Goal: Task Accomplishment & Management: Manage account settings

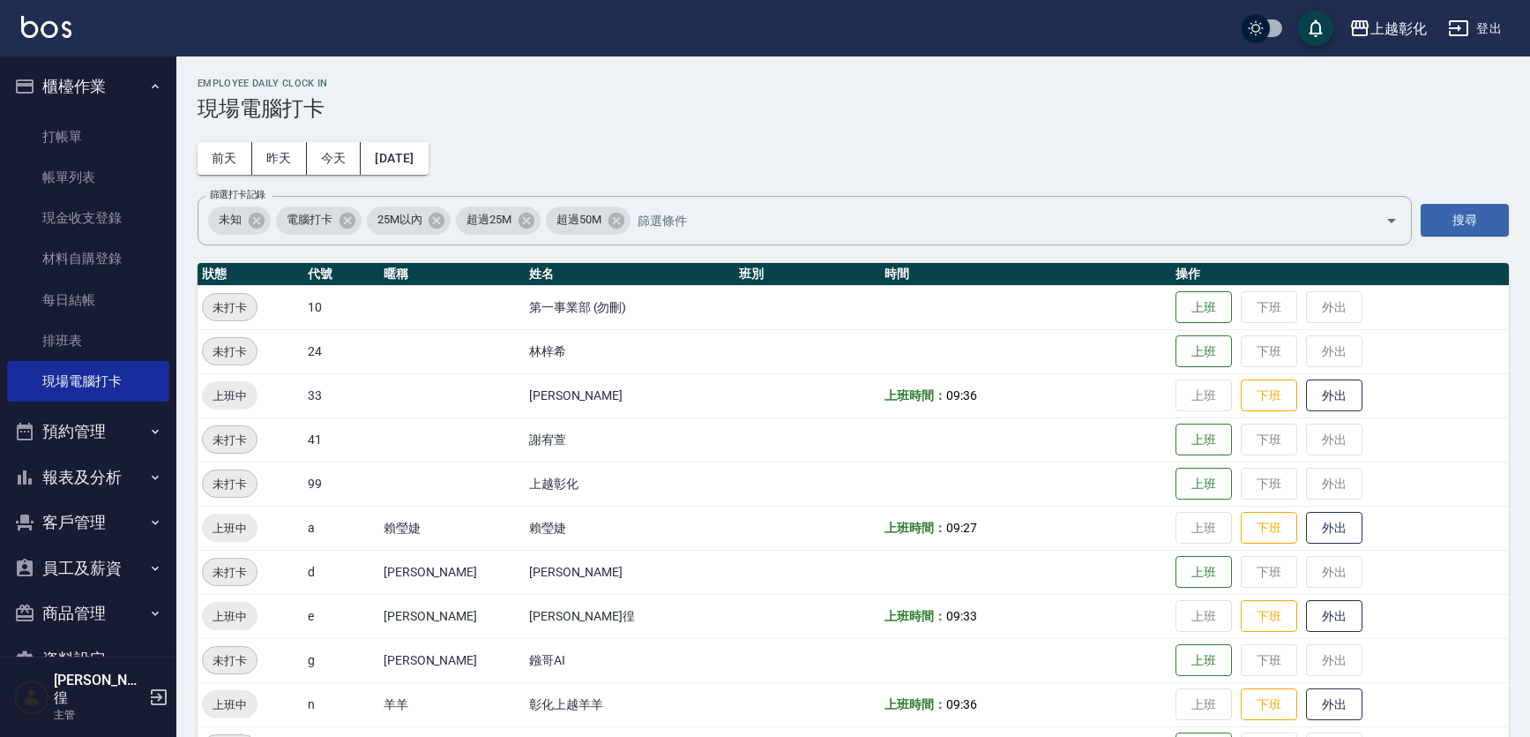
scroll to position [186, 0]
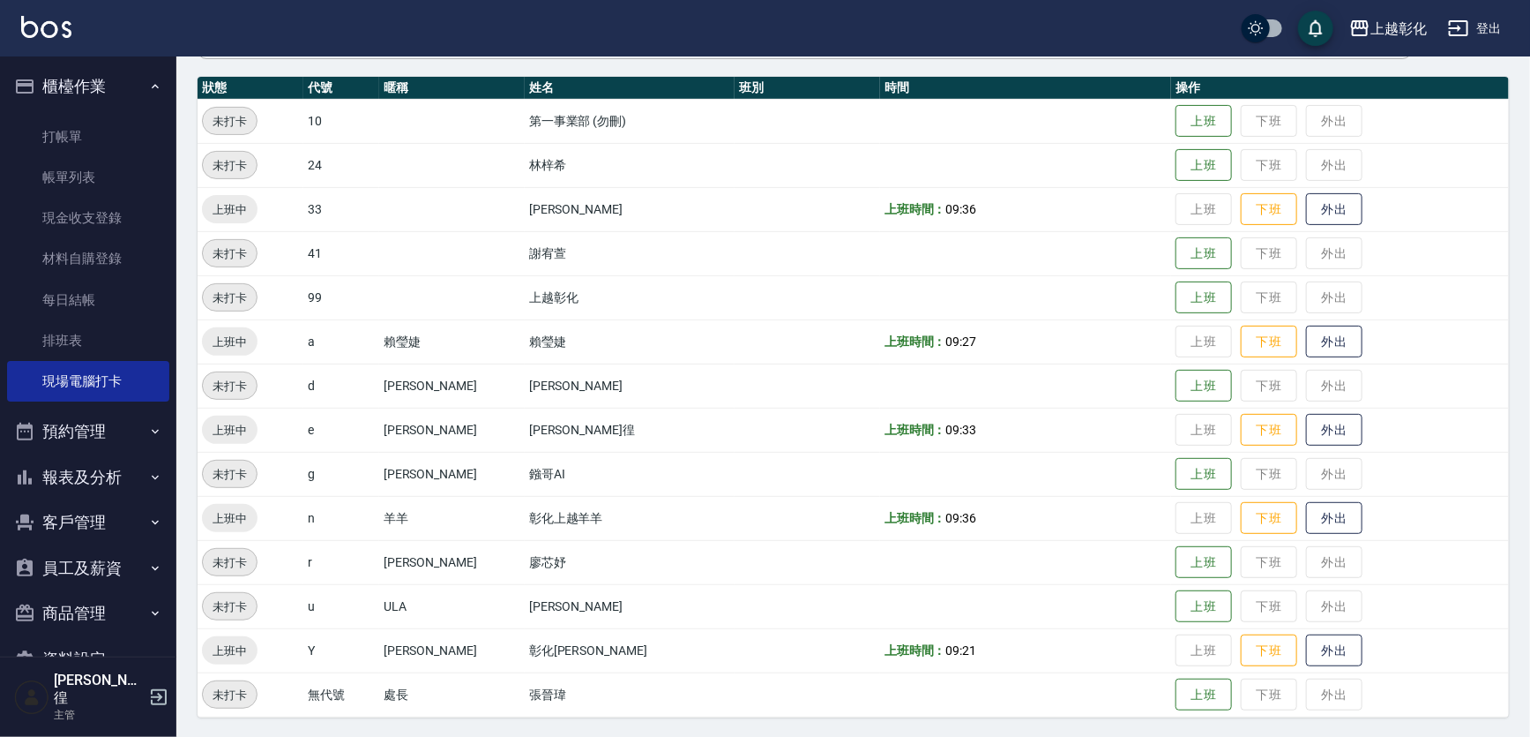
click at [97, 460] on button "報表及分析" at bounding box center [88, 477] width 162 height 46
click at [94, 564] on link "店家日報表" at bounding box center [88, 568] width 162 height 41
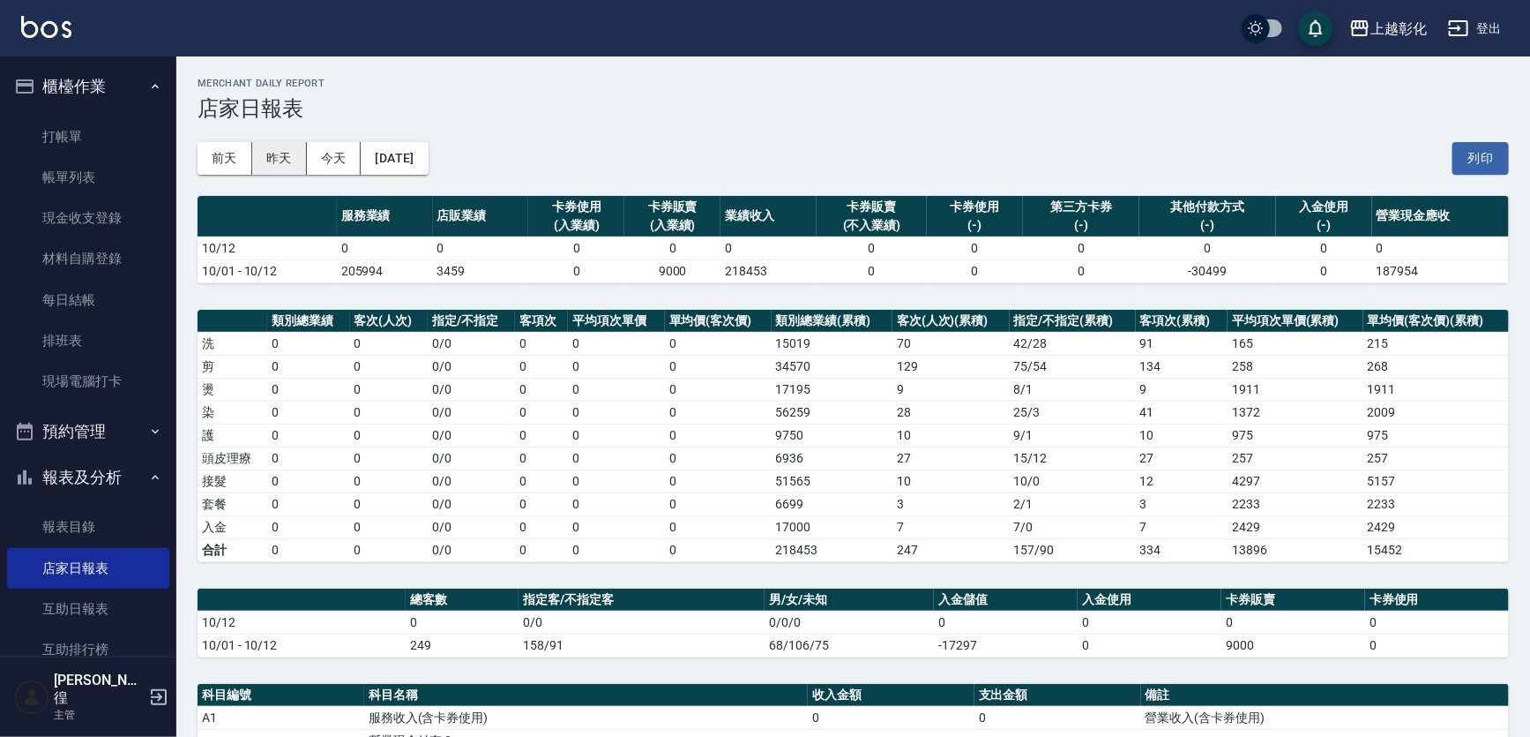
click at [281, 153] on button "昨天" at bounding box center [279, 158] width 55 height 33
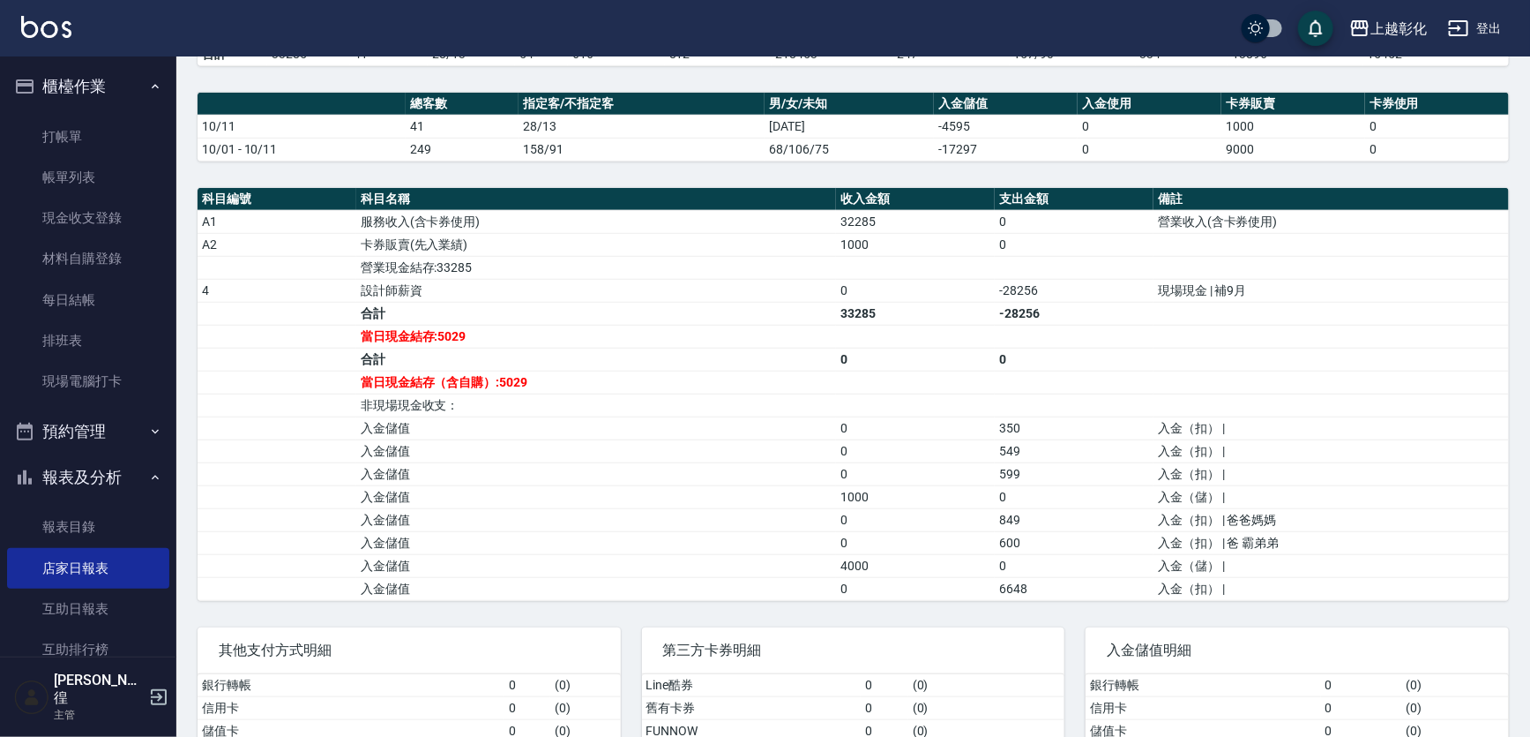
scroll to position [493, 0]
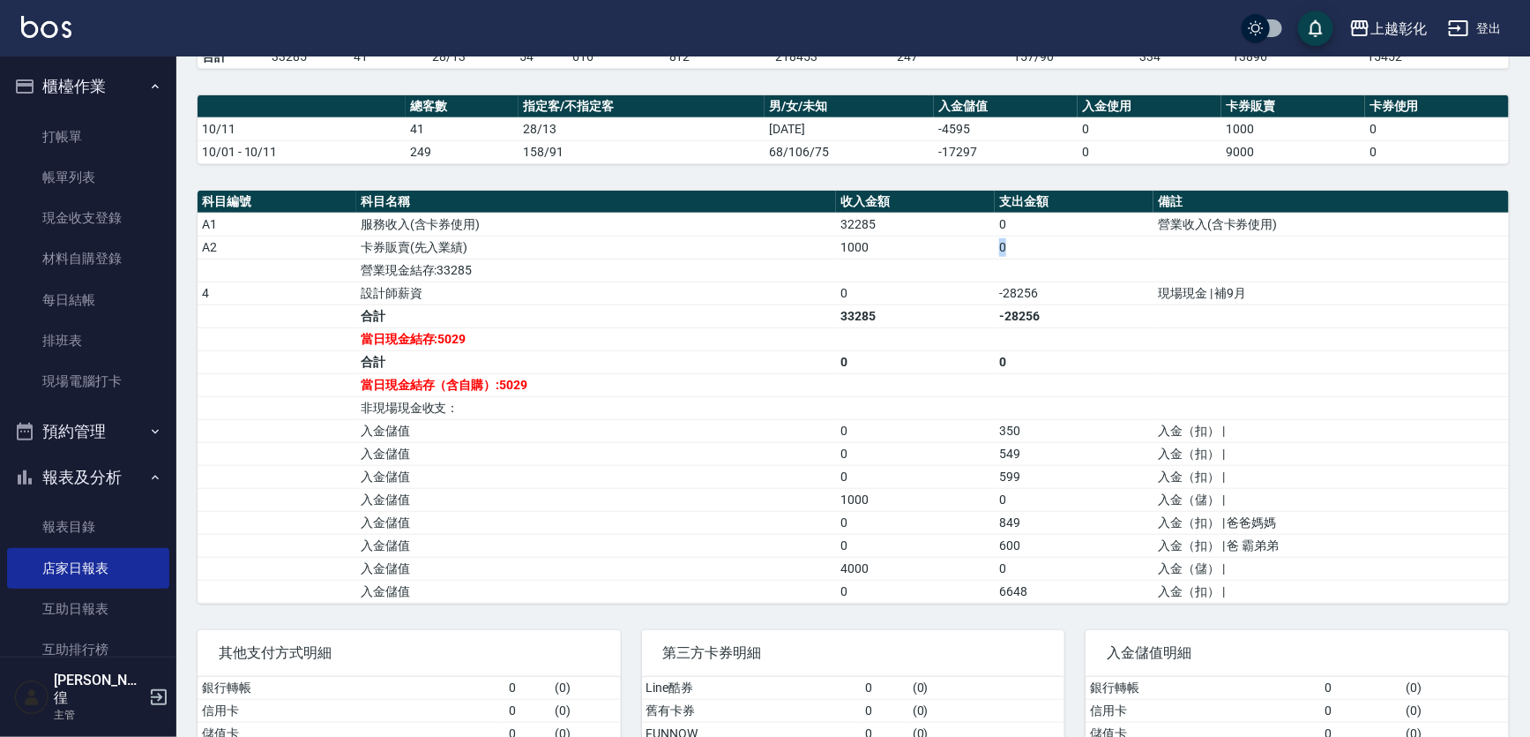
drag, startPoint x: 917, startPoint y: 247, endPoint x: 1028, endPoint y: 245, distance: 110.3
click at [1028, 245] on tr "A2 卡券販賣(先入業績) 1000 0" at bounding box center [854, 247] width 1312 height 23
click at [1061, 281] on td "-28256" at bounding box center [1074, 292] width 159 height 23
click at [1069, 304] on td "-28256" at bounding box center [1074, 315] width 159 height 23
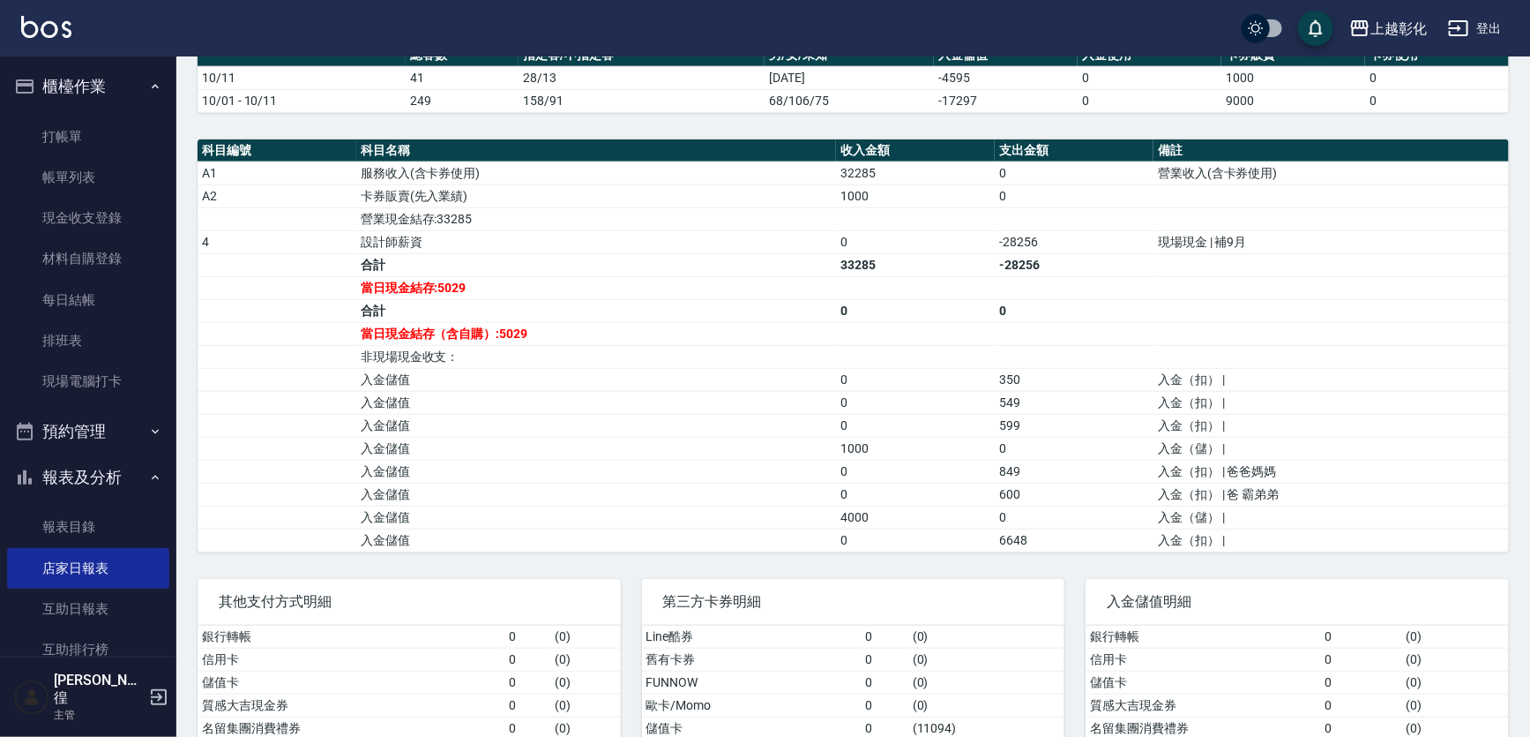
scroll to position [573, 0]
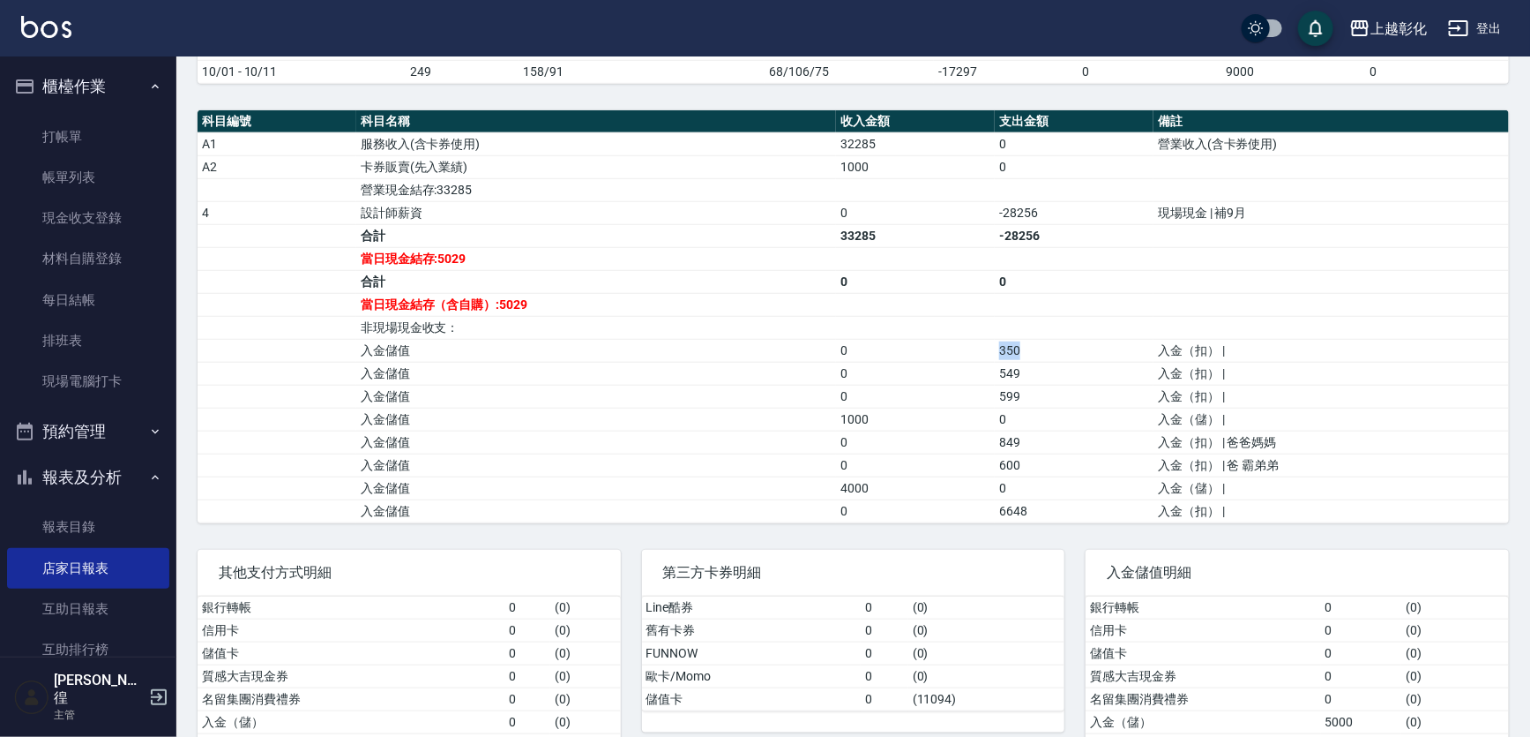
drag, startPoint x: 1024, startPoint y: 350, endPoint x: 985, endPoint y: 346, distance: 39.1
click at [985, 346] on tr "入金儲值 0 350 入金（扣） |" at bounding box center [854, 350] width 1312 height 23
click at [981, 372] on td "0" at bounding box center [915, 373] width 159 height 23
click at [974, 412] on td "1000" at bounding box center [915, 419] width 159 height 23
click at [1021, 425] on td "0" at bounding box center [1074, 419] width 159 height 23
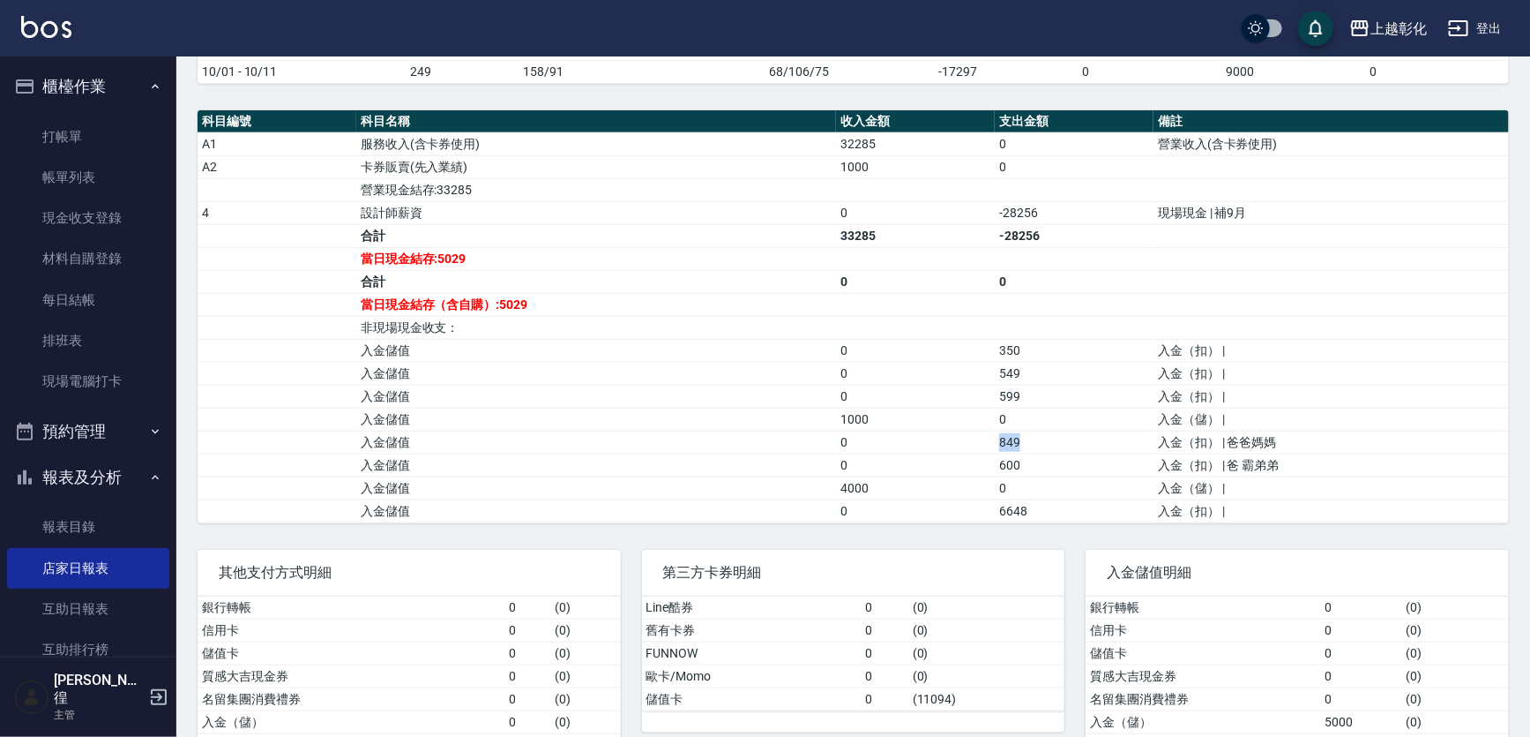
drag, startPoint x: 1023, startPoint y: 429, endPoint x: 988, endPoint y: 431, distance: 35.4
click at [995, 431] on td "849" at bounding box center [1074, 441] width 159 height 23
click at [986, 431] on td "0" at bounding box center [915, 441] width 159 height 23
drag, startPoint x: 986, startPoint y: 431, endPoint x: 1056, endPoint y: 427, distance: 69.8
click at [1056, 430] on tr "入金儲值 0 849 入金（扣） | 爸爸媽媽" at bounding box center [854, 441] width 1312 height 23
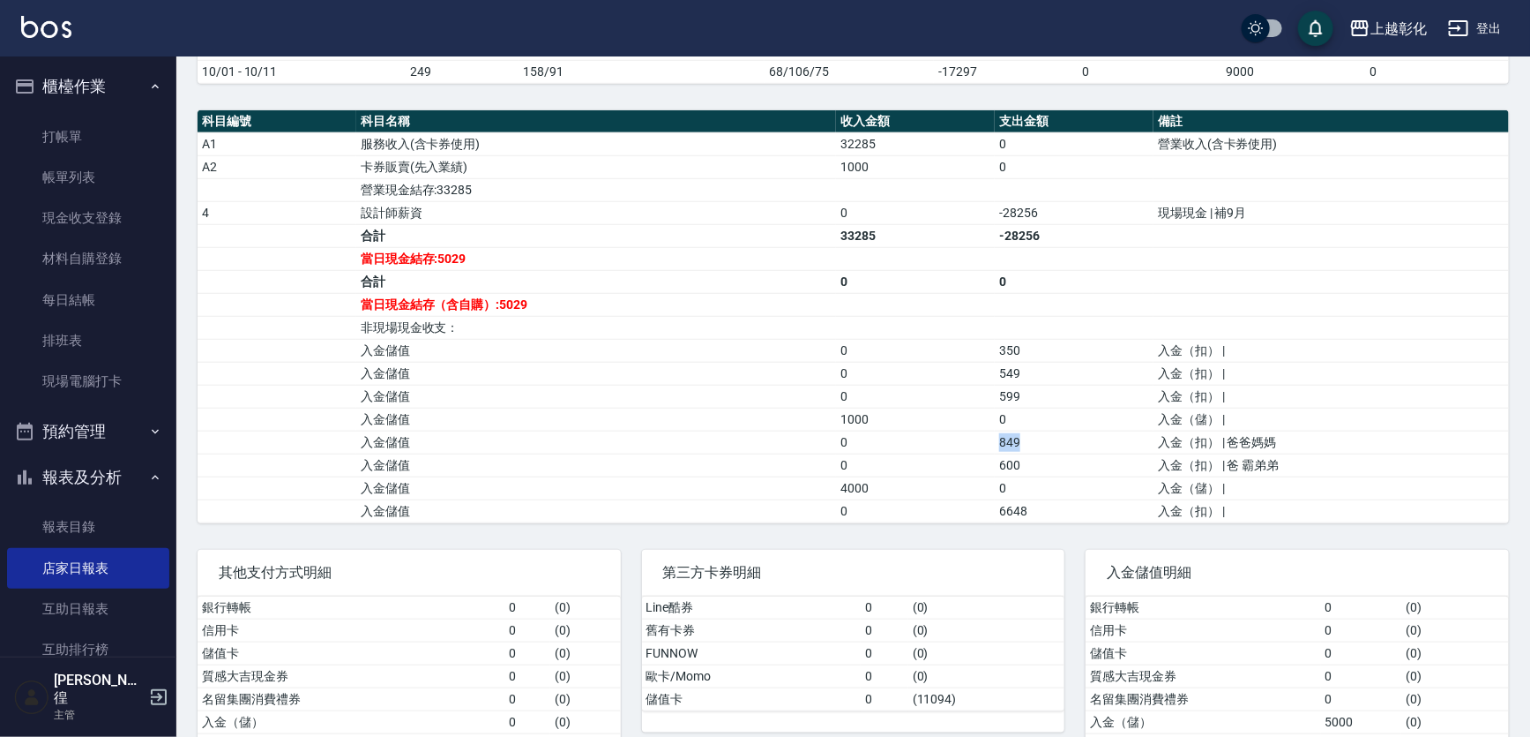
click at [1056, 430] on td "849" at bounding box center [1074, 441] width 159 height 23
click at [1063, 448] on td "849" at bounding box center [1074, 441] width 159 height 23
drag, startPoint x: 1065, startPoint y: 460, endPoint x: 992, endPoint y: 461, distance: 73.2
click at [992, 461] on tr "入金儲值 0 600 入金（扣） | 爸 霸弟弟" at bounding box center [854, 464] width 1312 height 23
click at [992, 461] on td "0" at bounding box center [915, 464] width 159 height 23
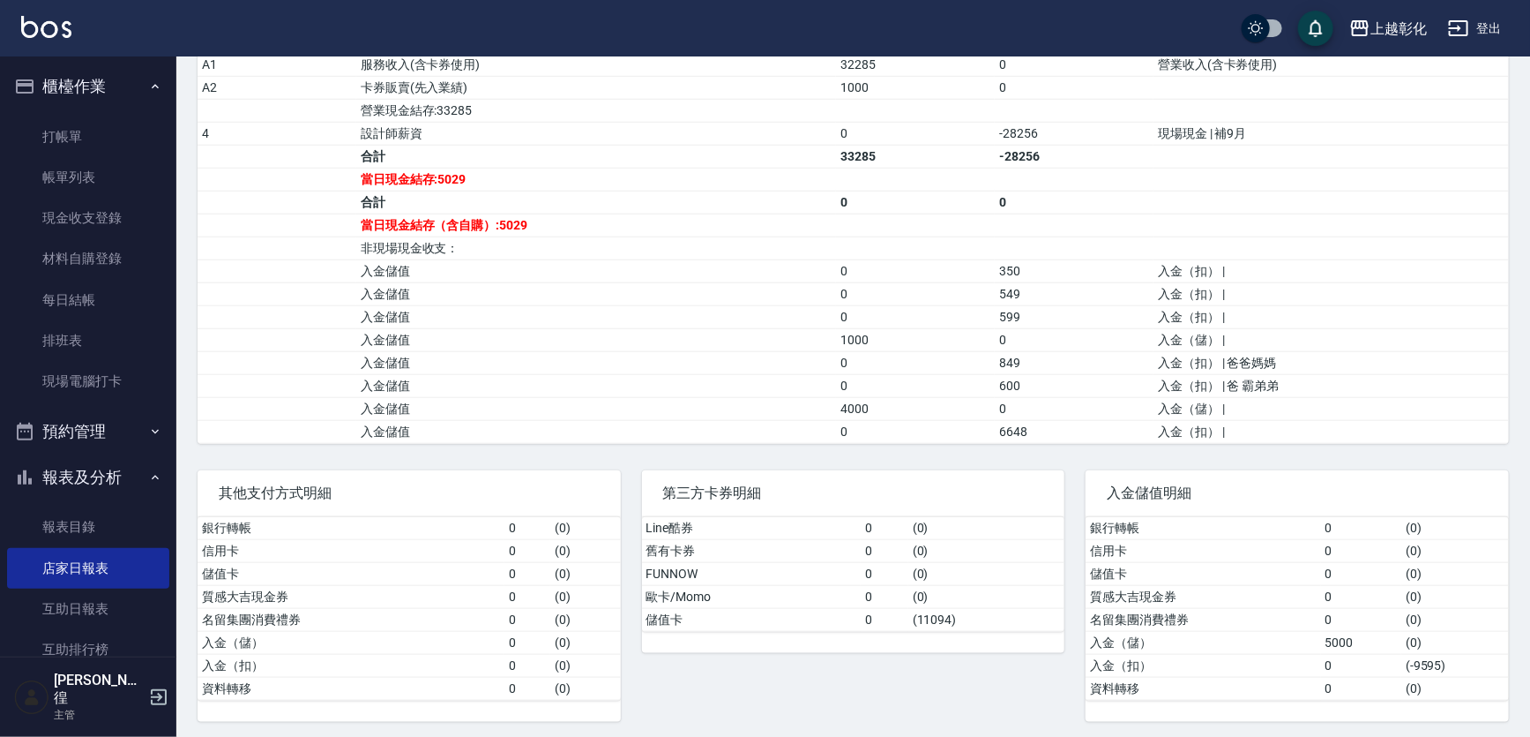
scroll to position [653, 0]
drag, startPoint x: 992, startPoint y: 407, endPoint x: 1032, endPoint y: 406, distance: 39.7
click at [1032, 406] on td "0" at bounding box center [1074, 408] width 159 height 23
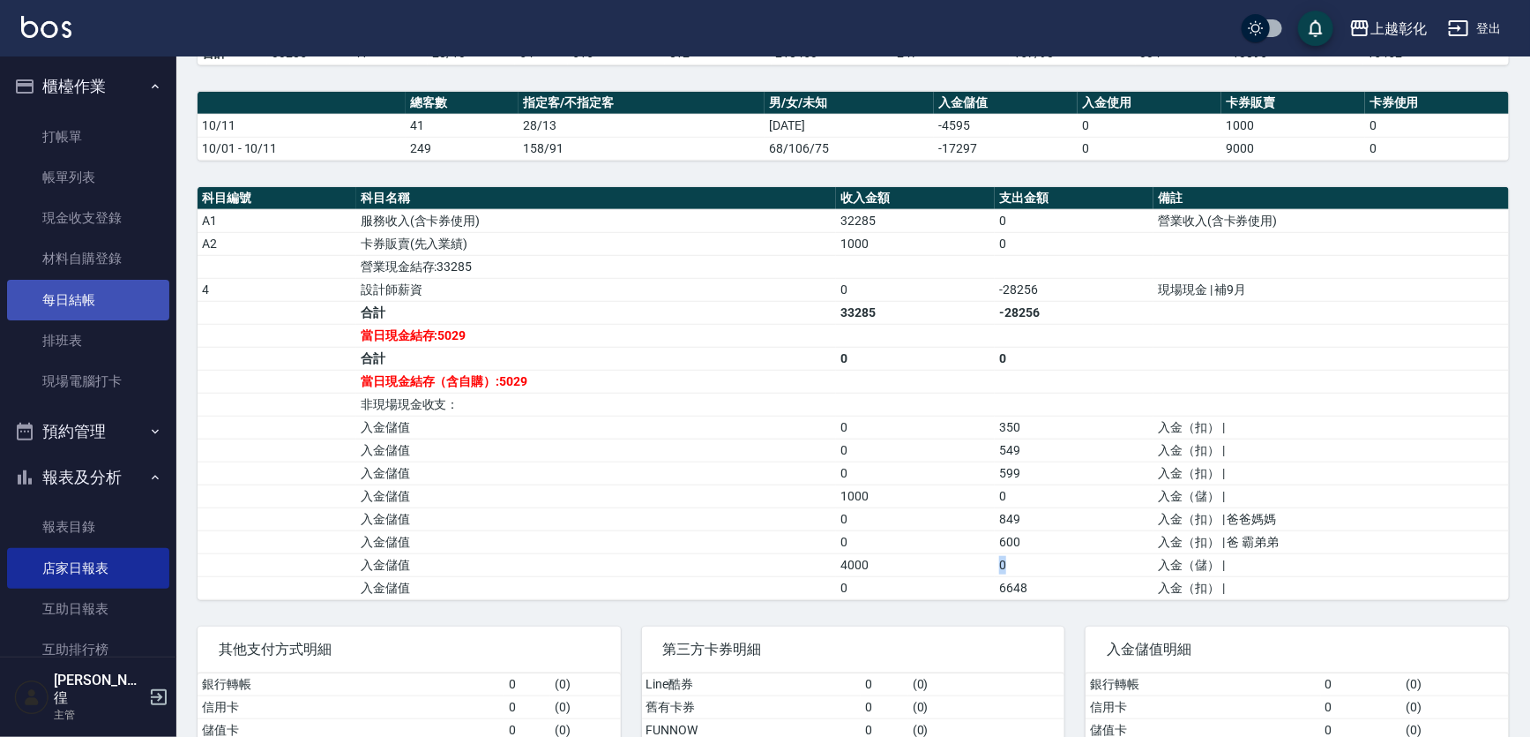
scroll to position [413, 0]
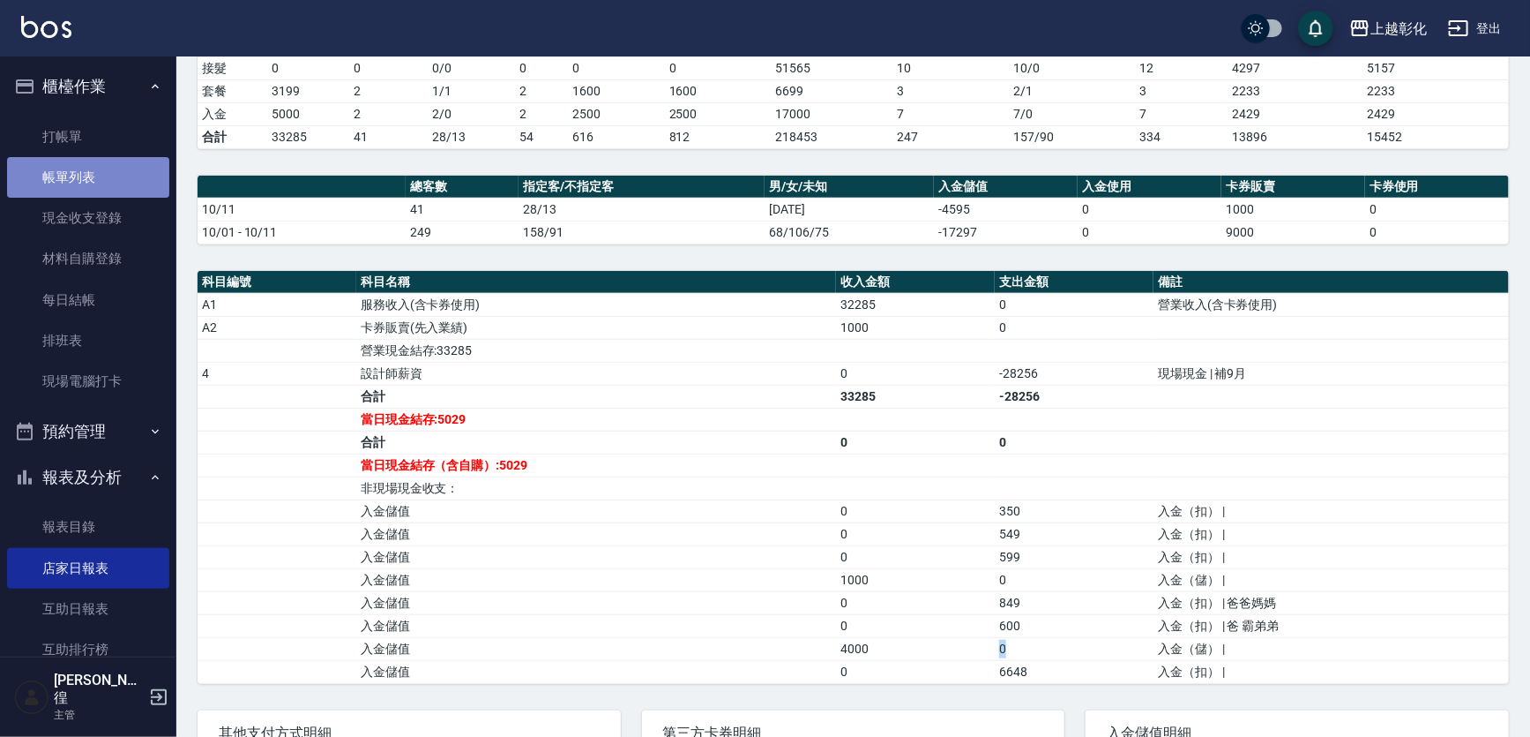
click at [101, 190] on link "帳單列表" at bounding box center [88, 177] width 162 height 41
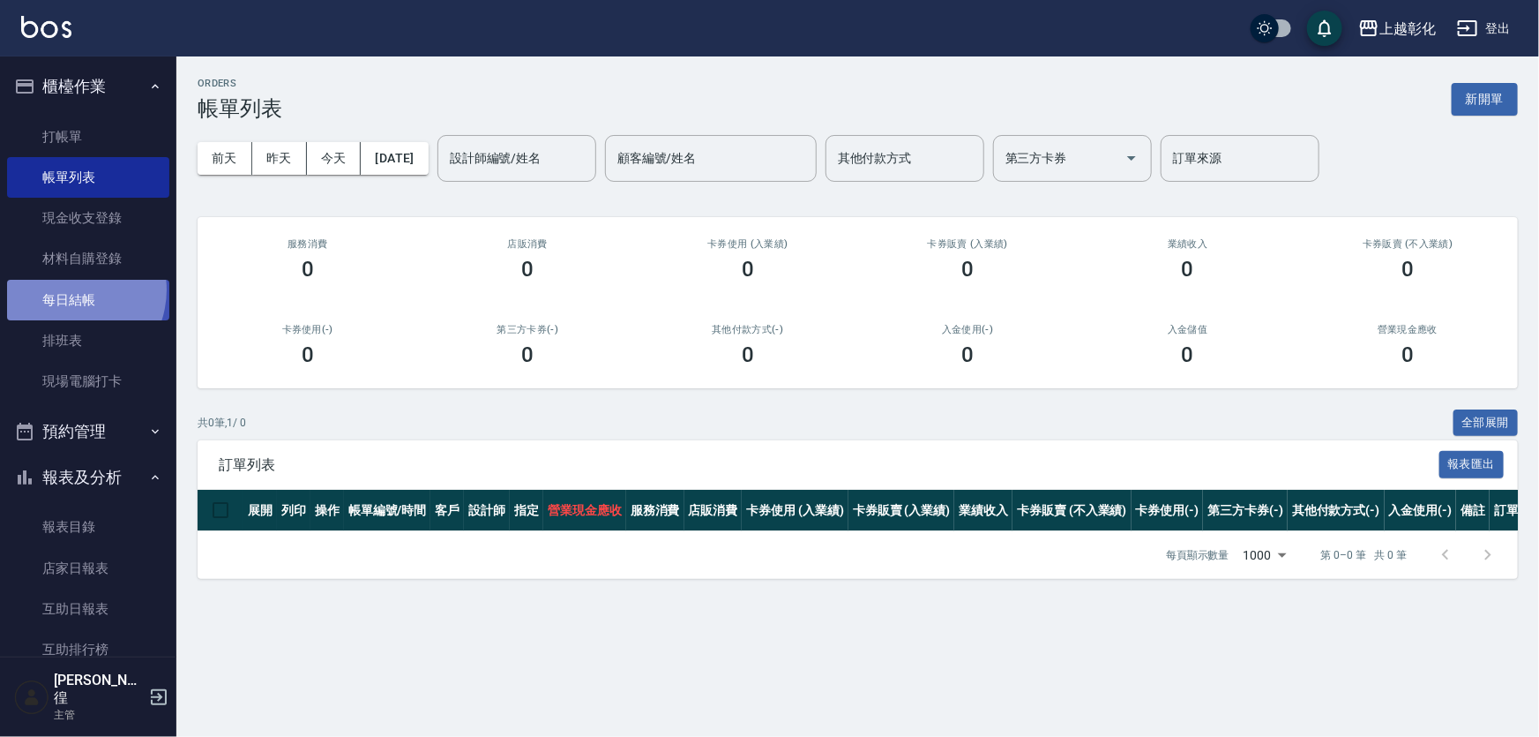
click at [69, 289] on link "每日結帳" at bounding box center [88, 300] width 162 height 41
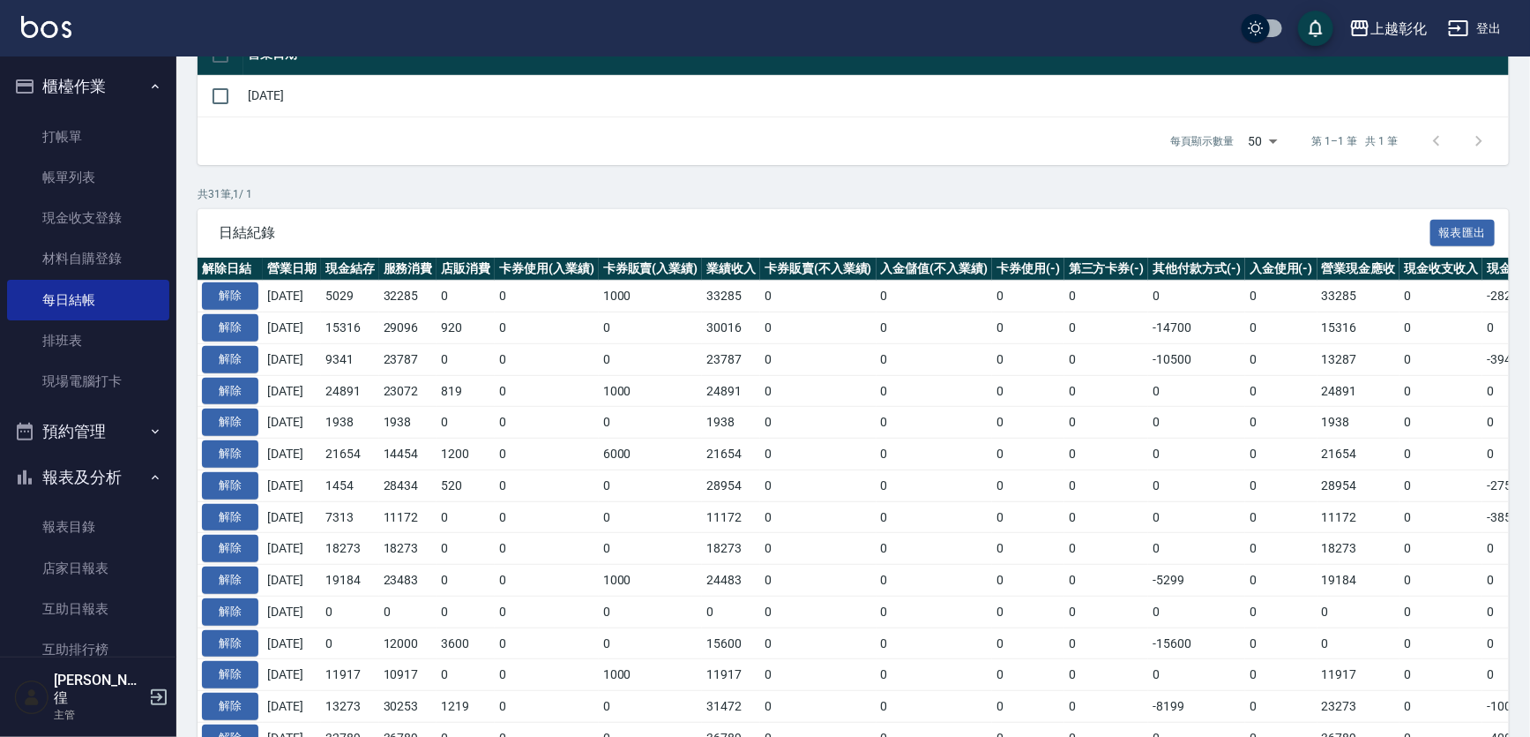
scroll to position [240, 0]
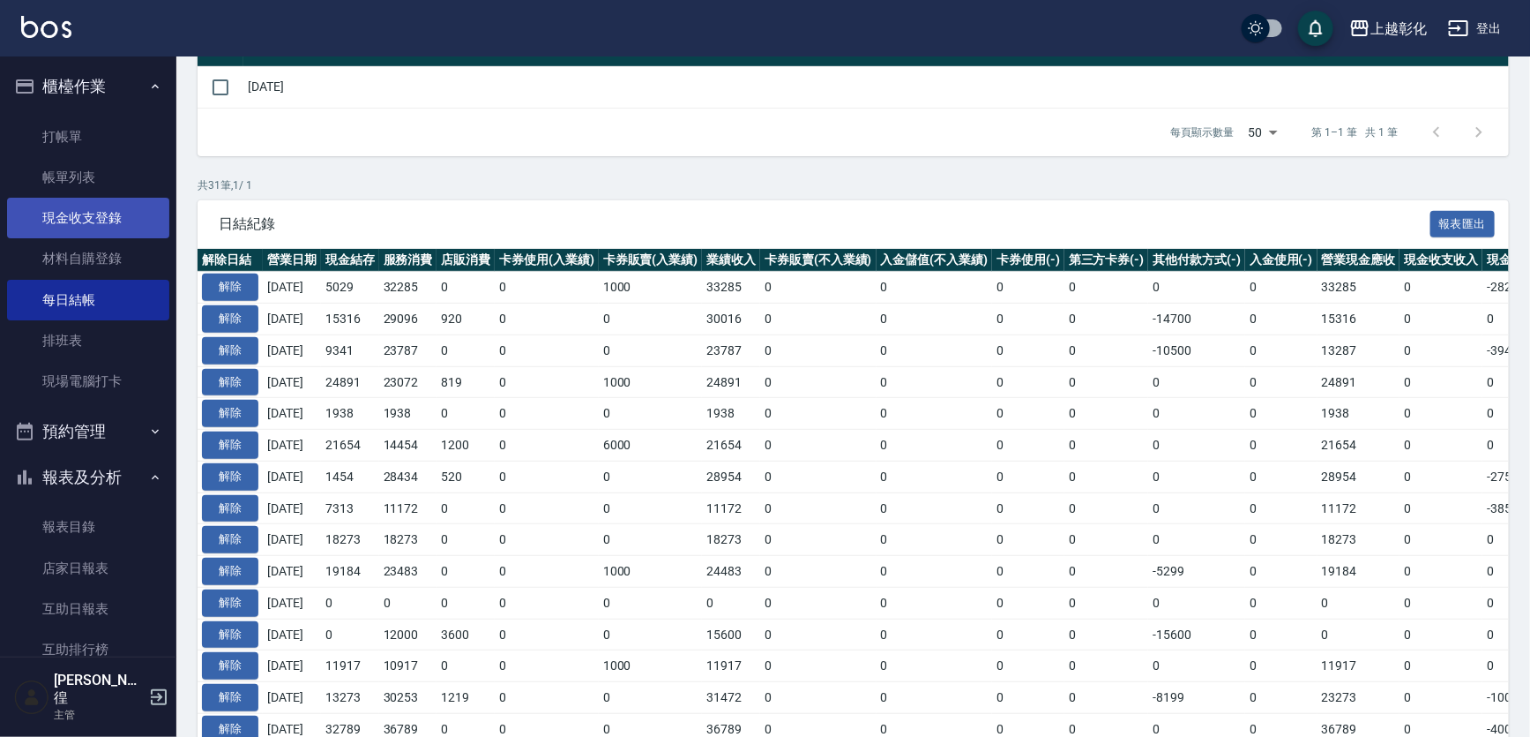
click at [93, 163] on link "帳單列表" at bounding box center [88, 177] width 162 height 41
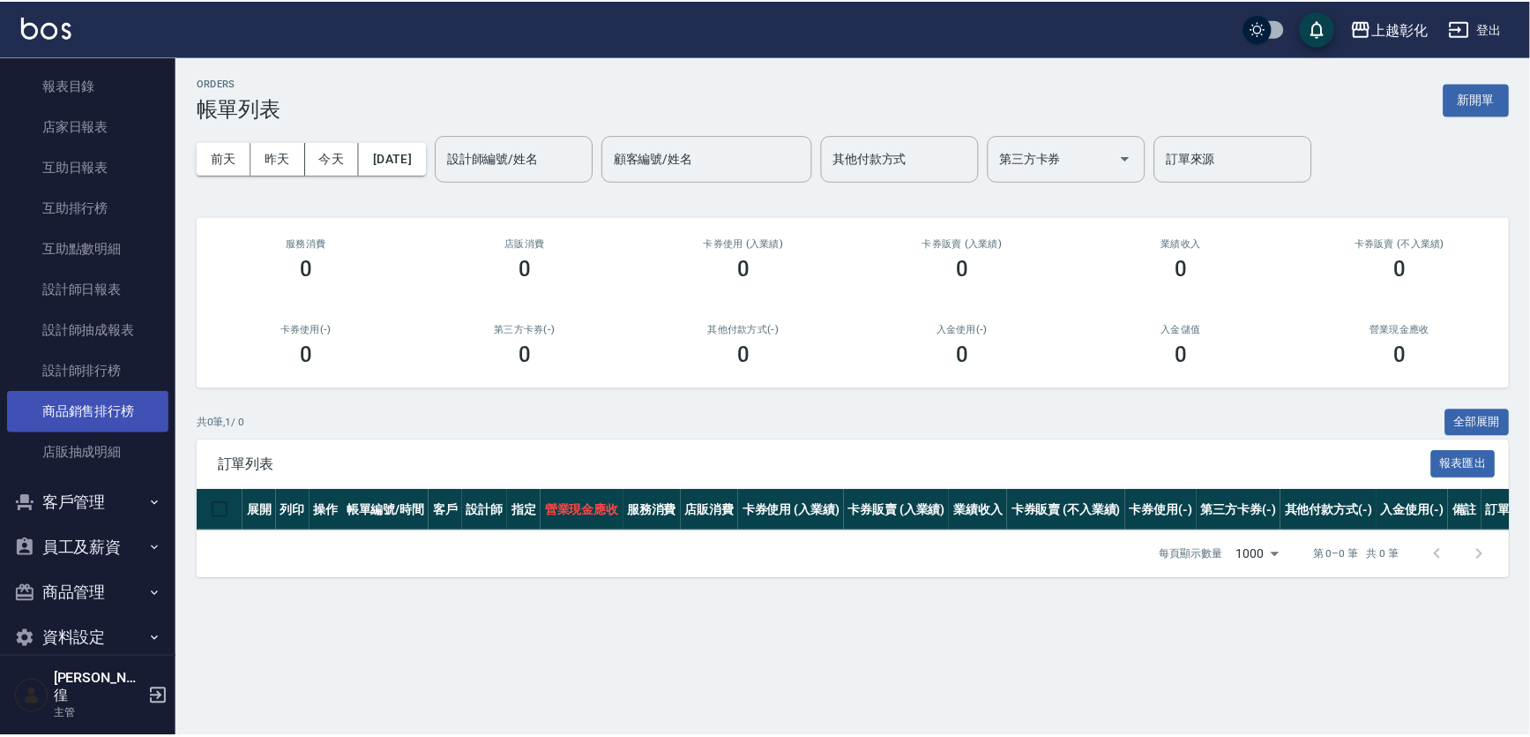
scroll to position [451, 0]
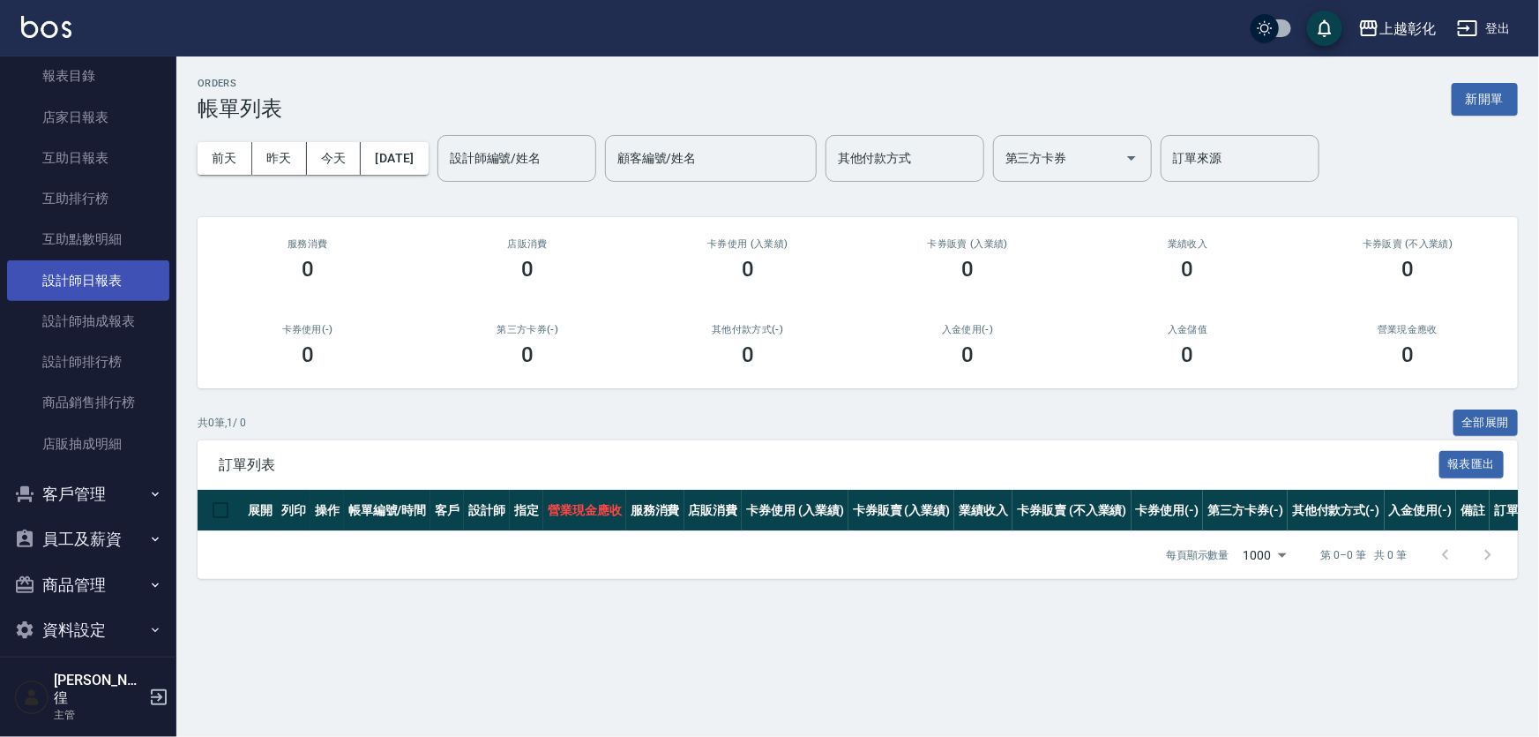
click at [123, 291] on link "設計師日報表" at bounding box center [88, 280] width 162 height 41
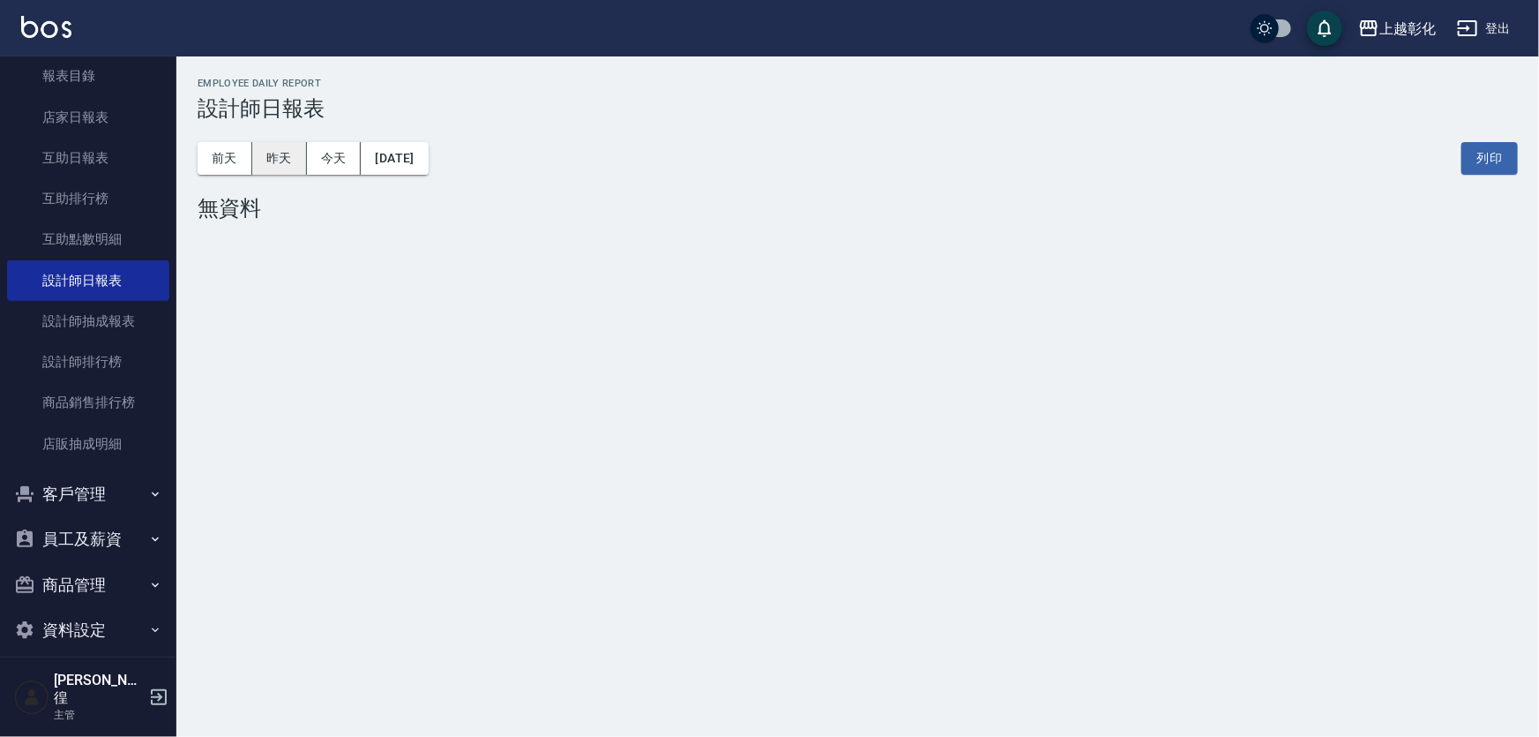
click at [281, 152] on button "昨天" at bounding box center [279, 158] width 55 height 33
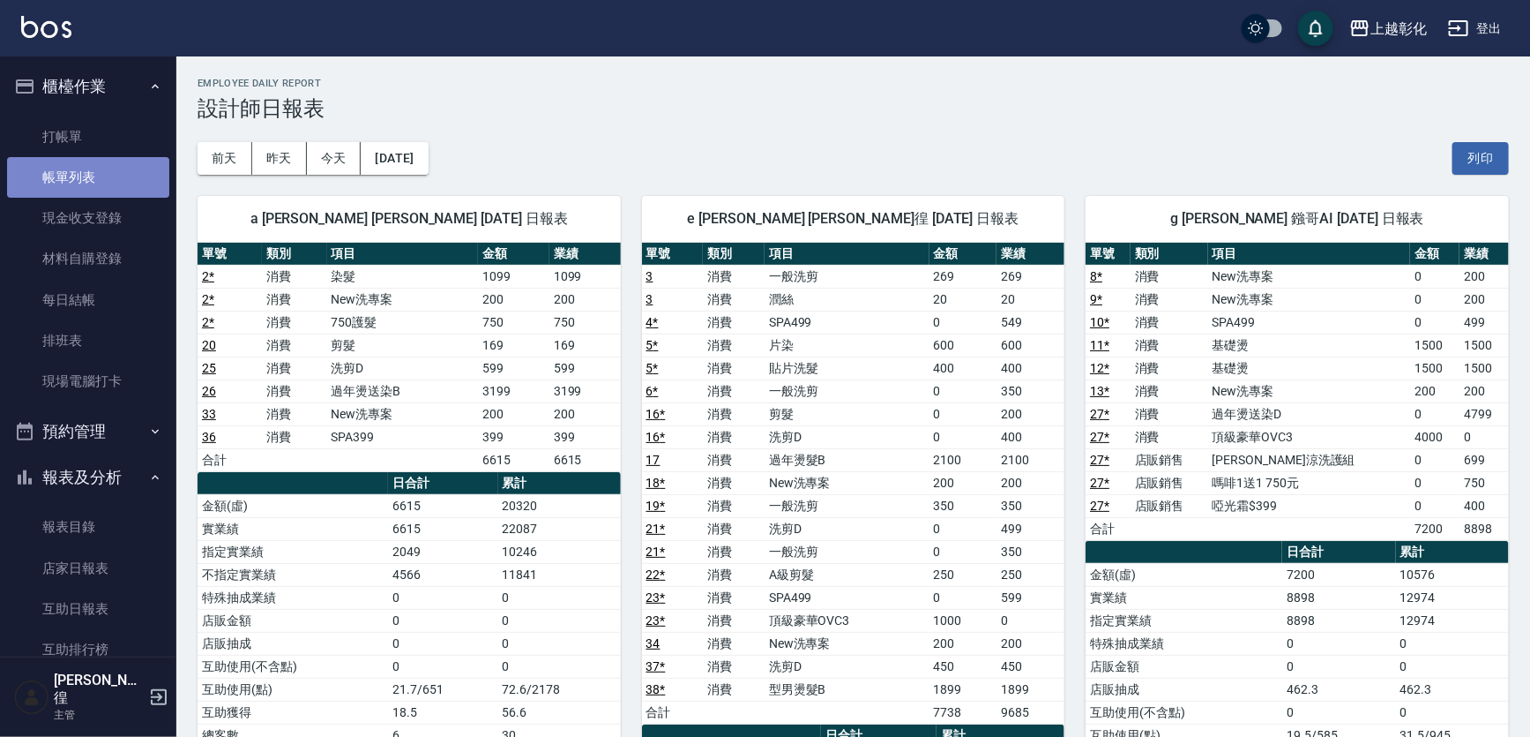
click at [132, 179] on link "帳單列表" at bounding box center [88, 177] width 162 height 41
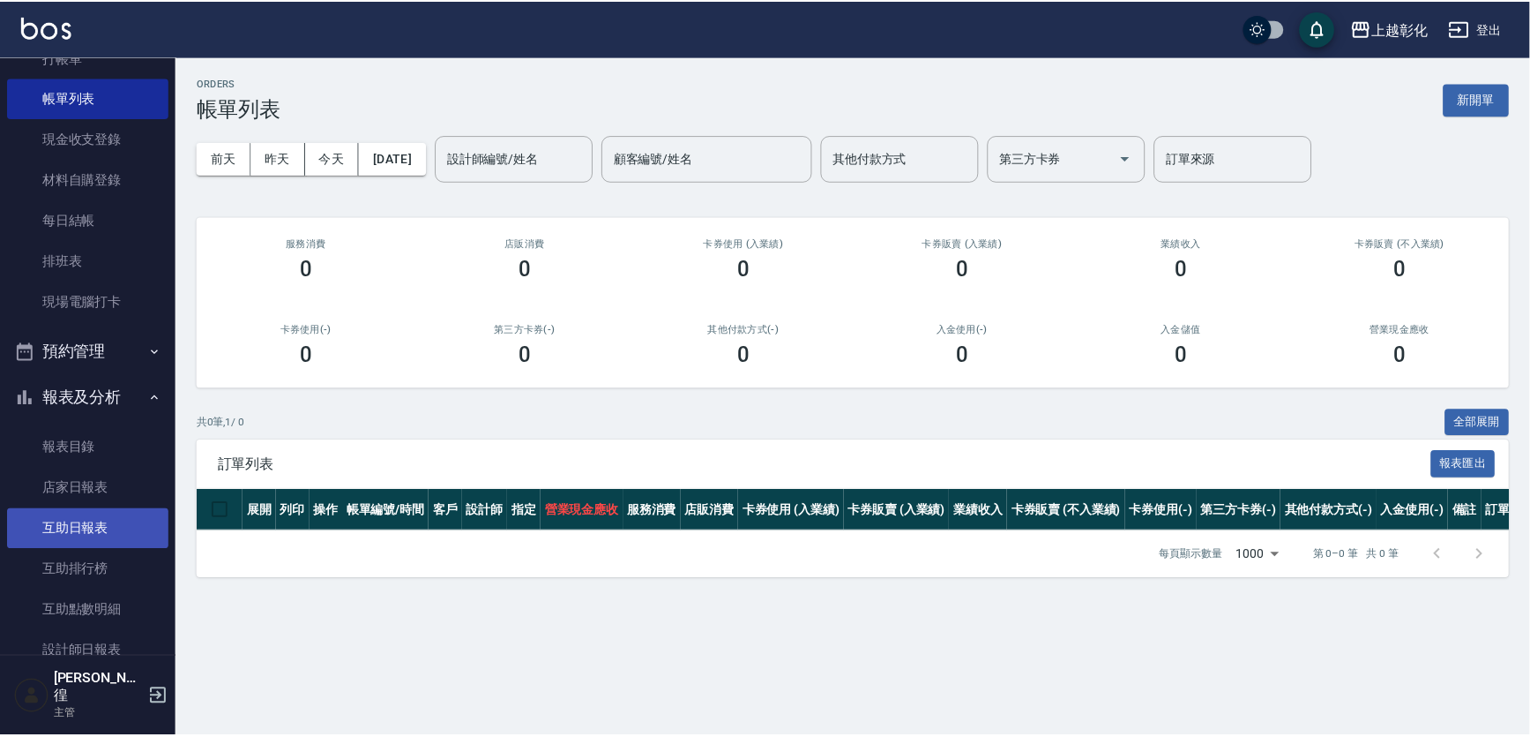
scroll to position [79, 0]
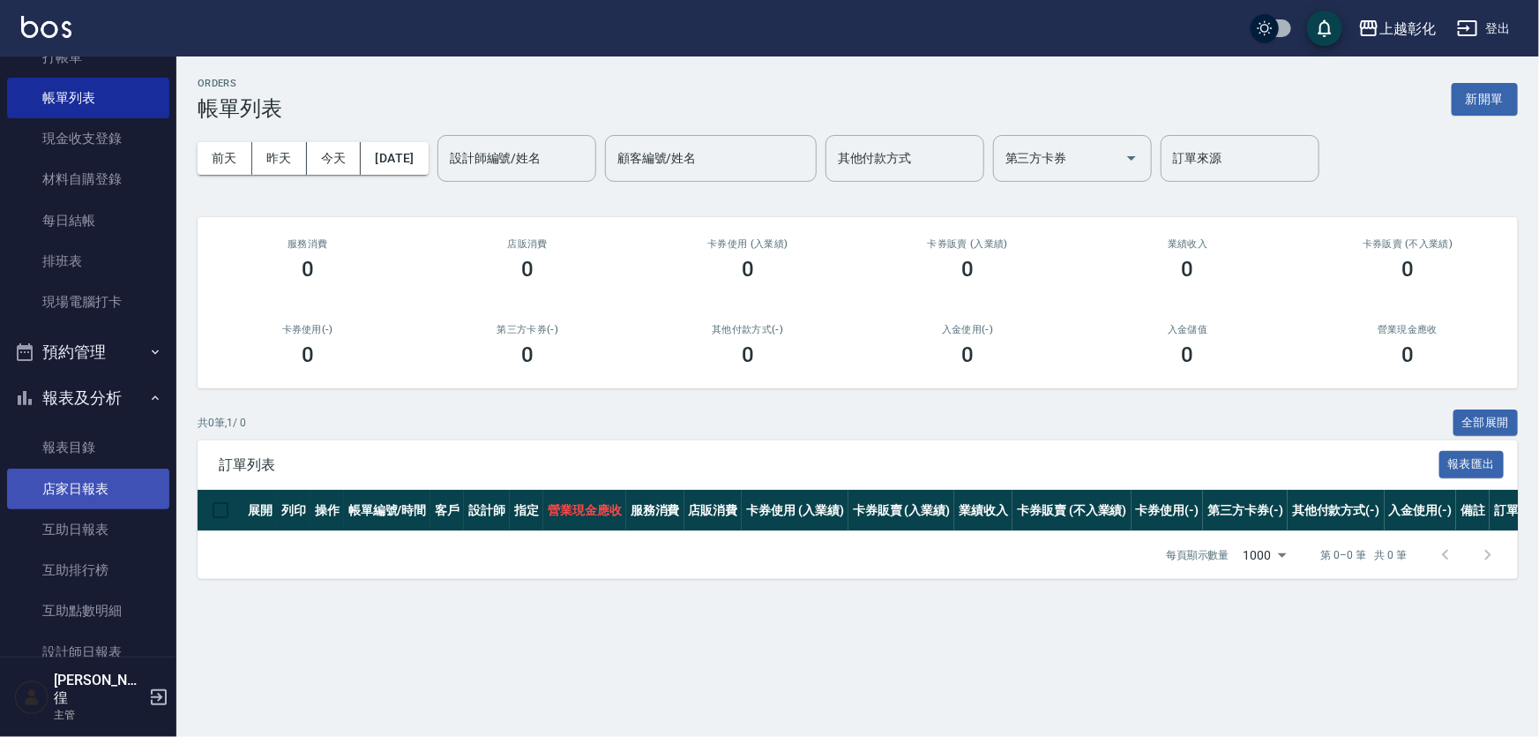
click at [107, 496] on link "店家日報表" at bounding box center [88, 488] width 162 height 41
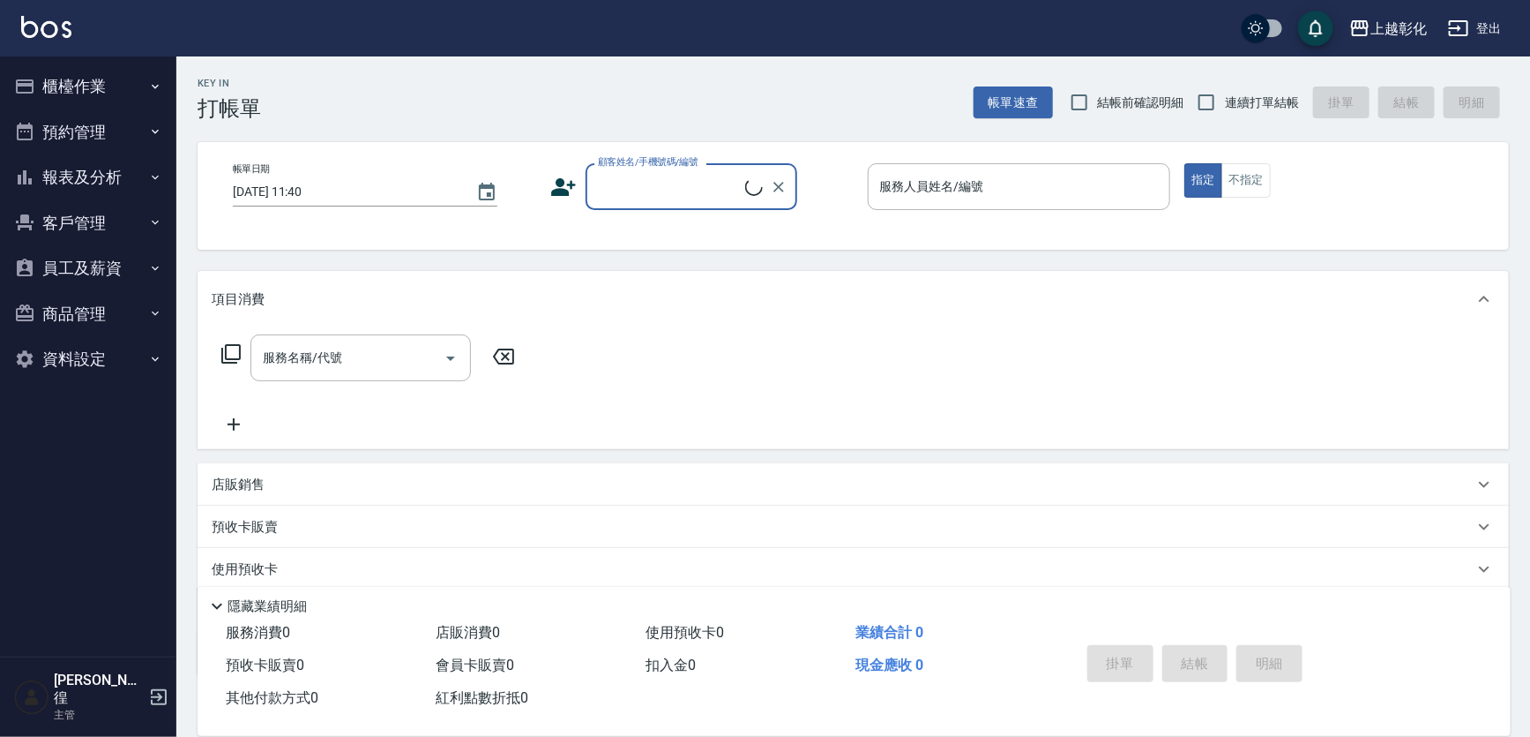
click at [86, 212] on button "客戶管理" at bounding box center [88, 223] width 162 height 46
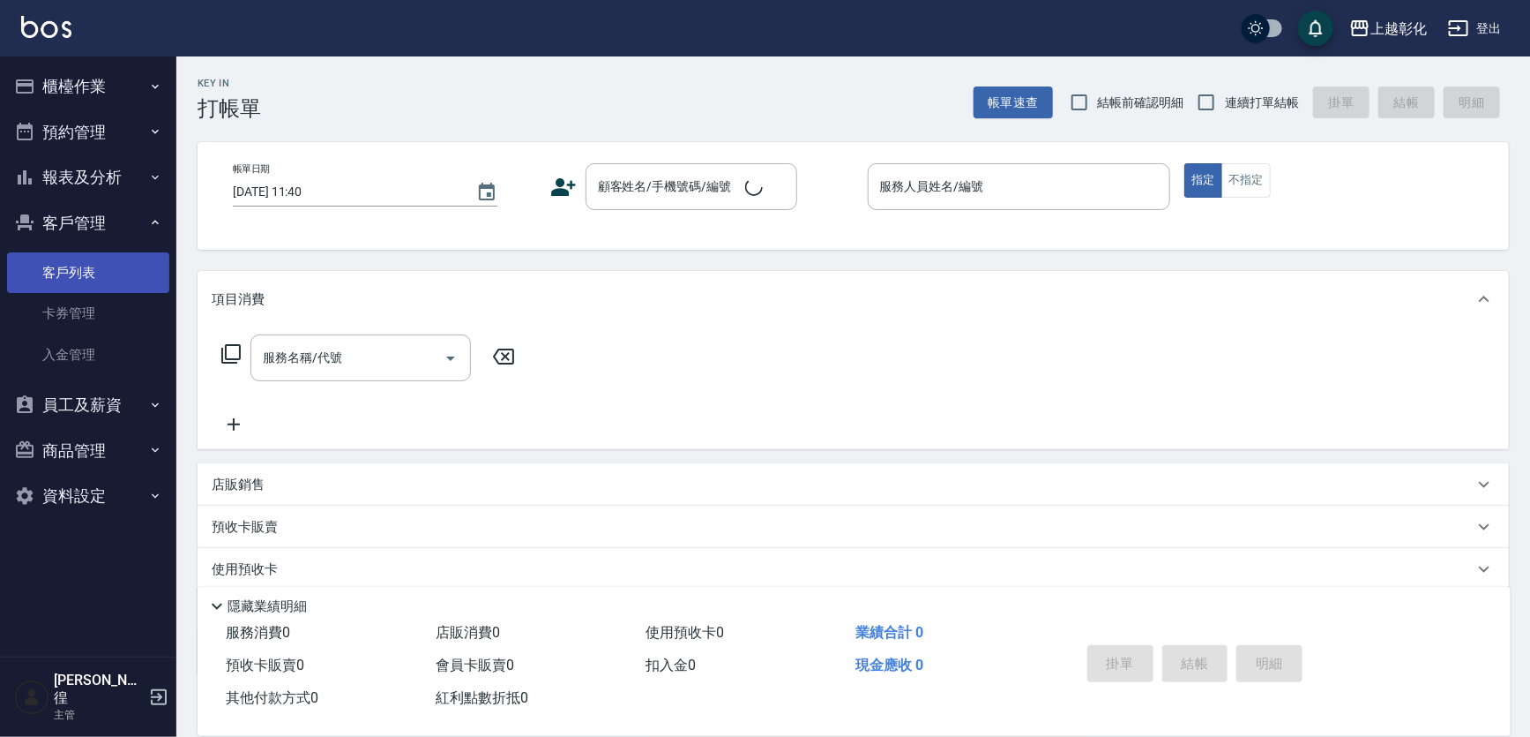
click at [86, 269] on link "客戶列表" at bounding box center [88, 272] width 162 height 41
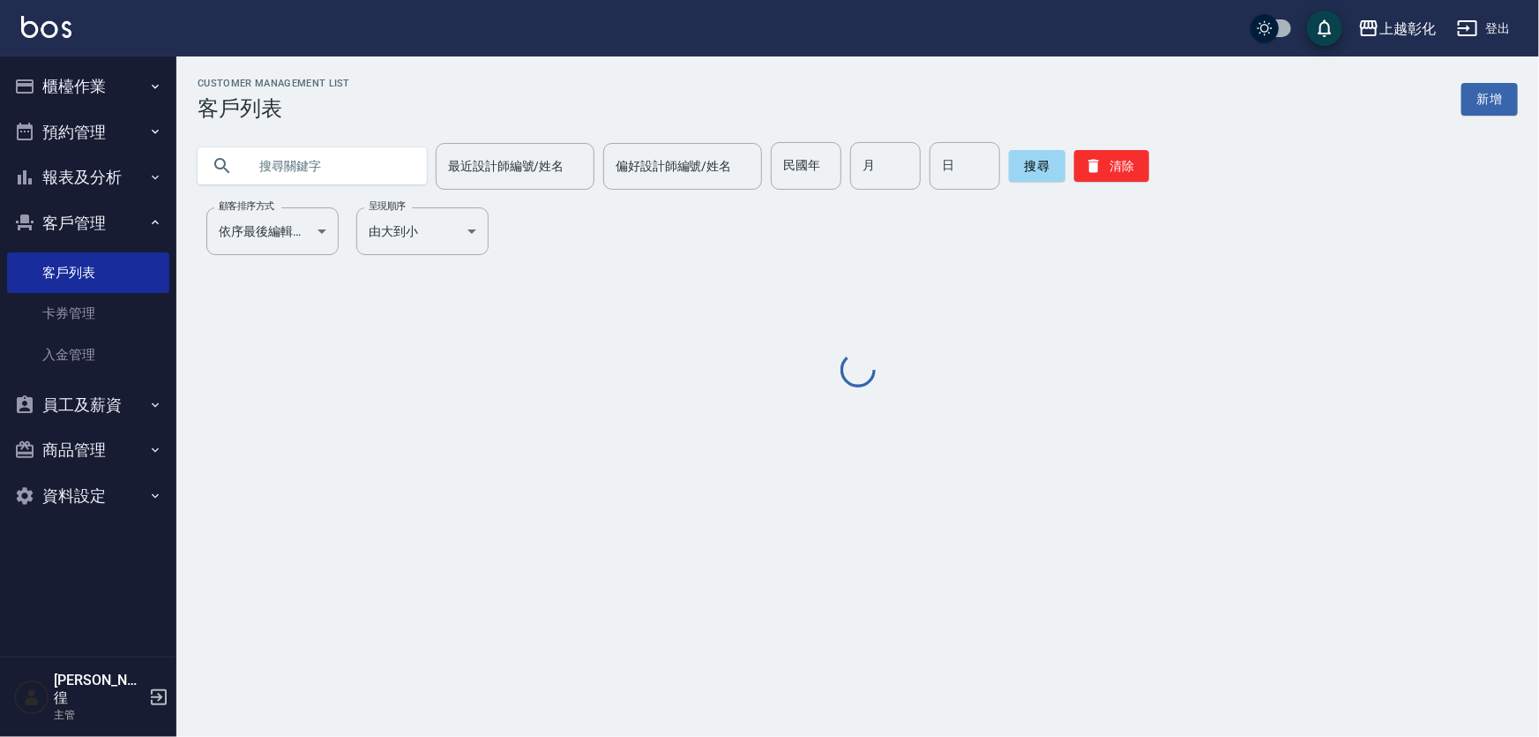
click at [358, 152] on input "text" at bounding box center [330, 166] width 166 height 48
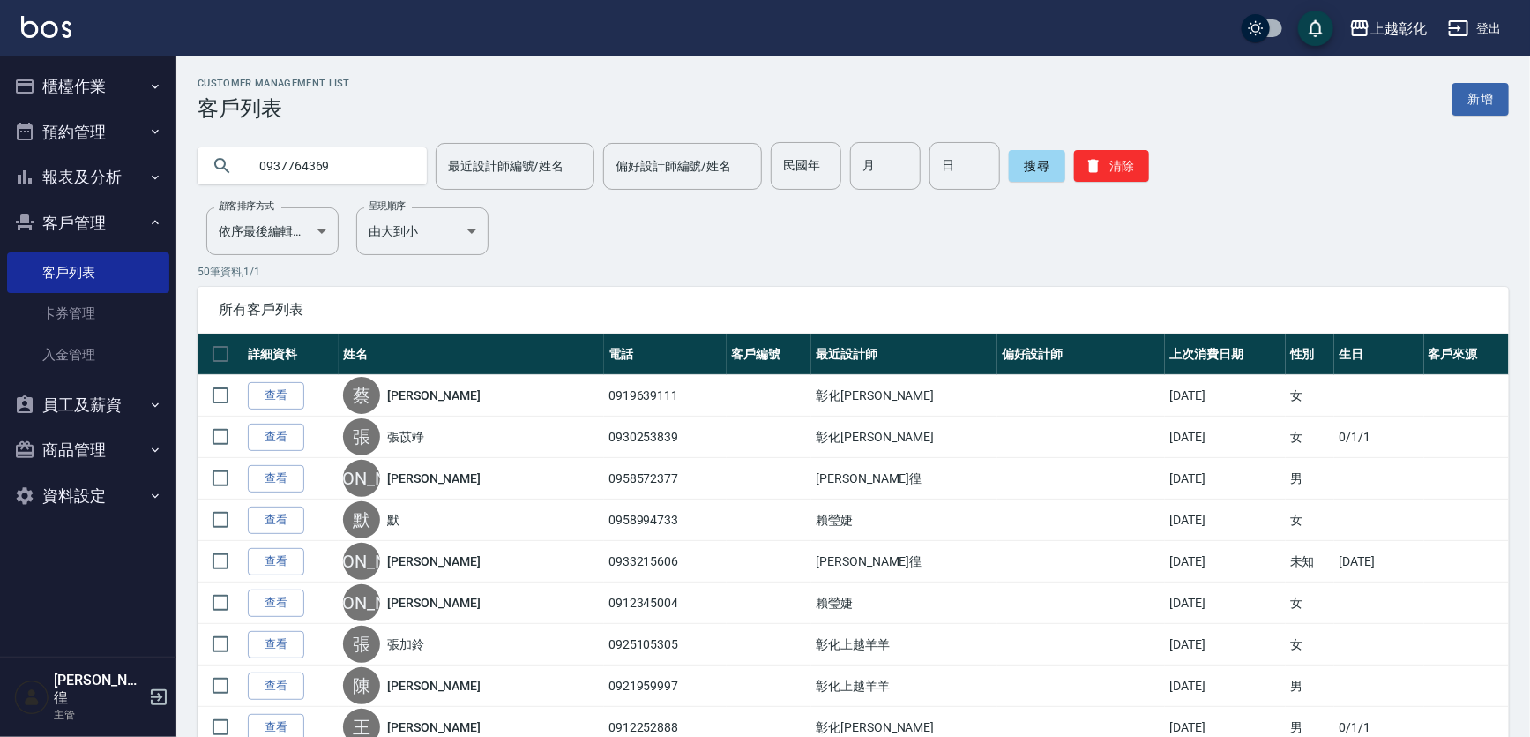
type input "0937764369"
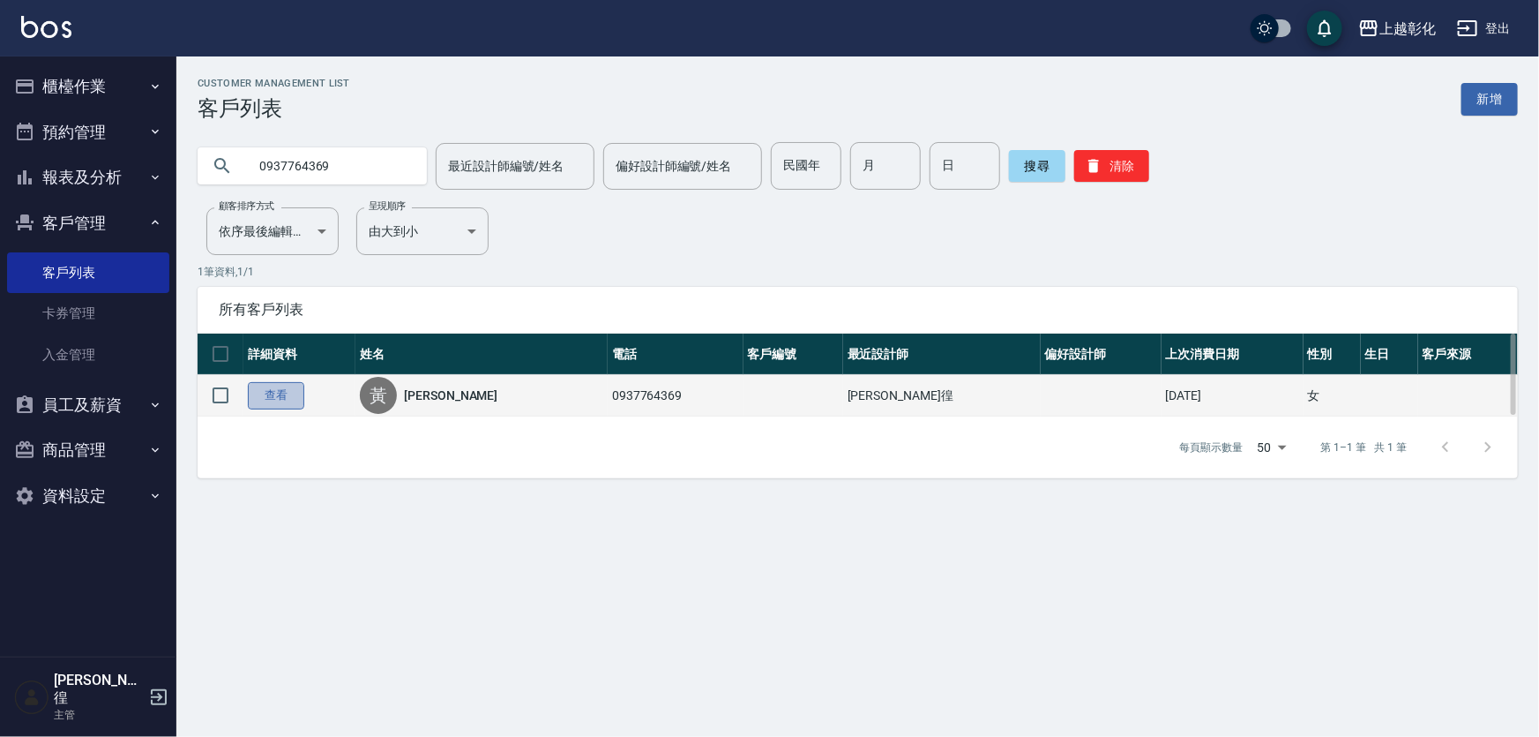
click at [269, 405] on link "查看" at bounding box center [276, 395] width 56 height 27
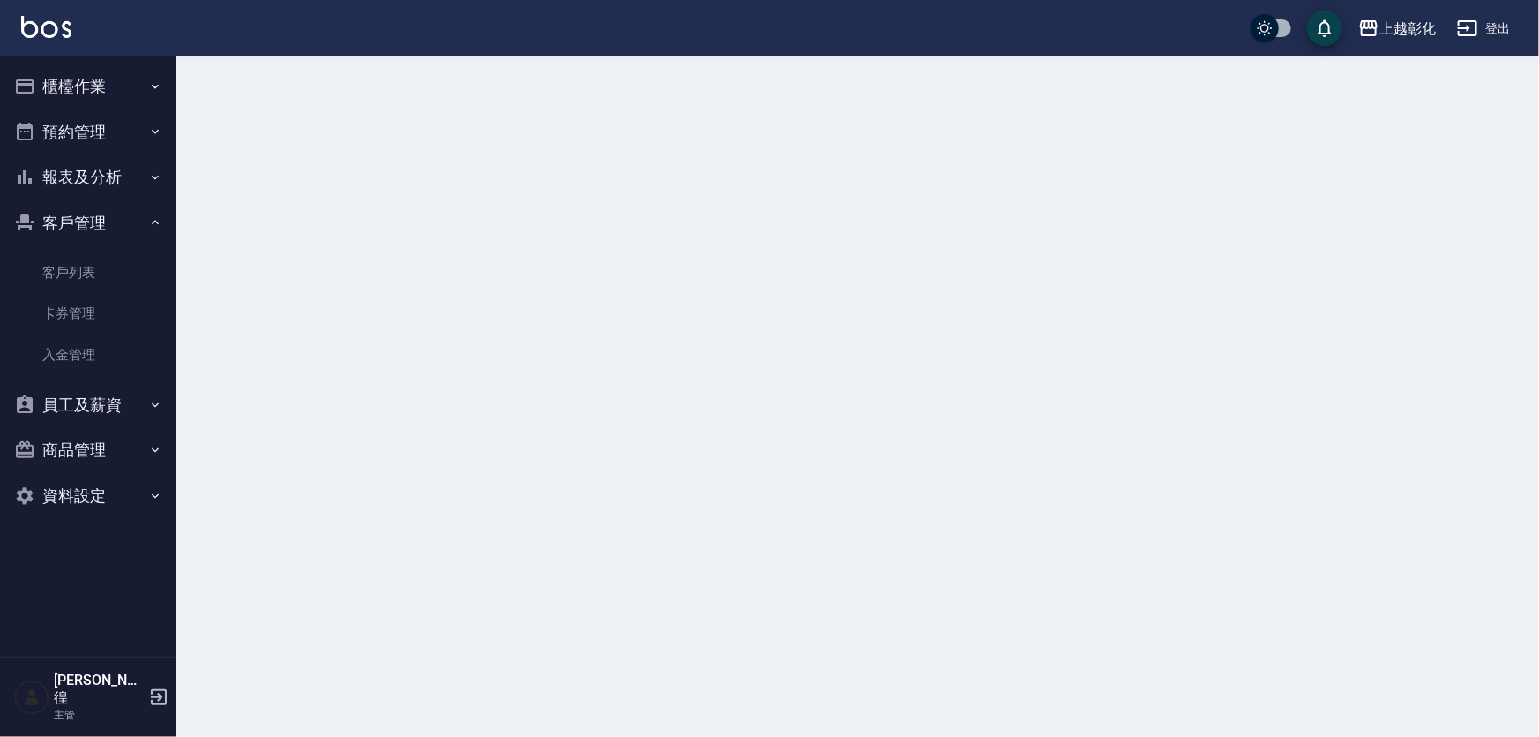
click at [415, 55] on div "上越彰化 登出" at bounding box center [769, 28] width 1539 height 56
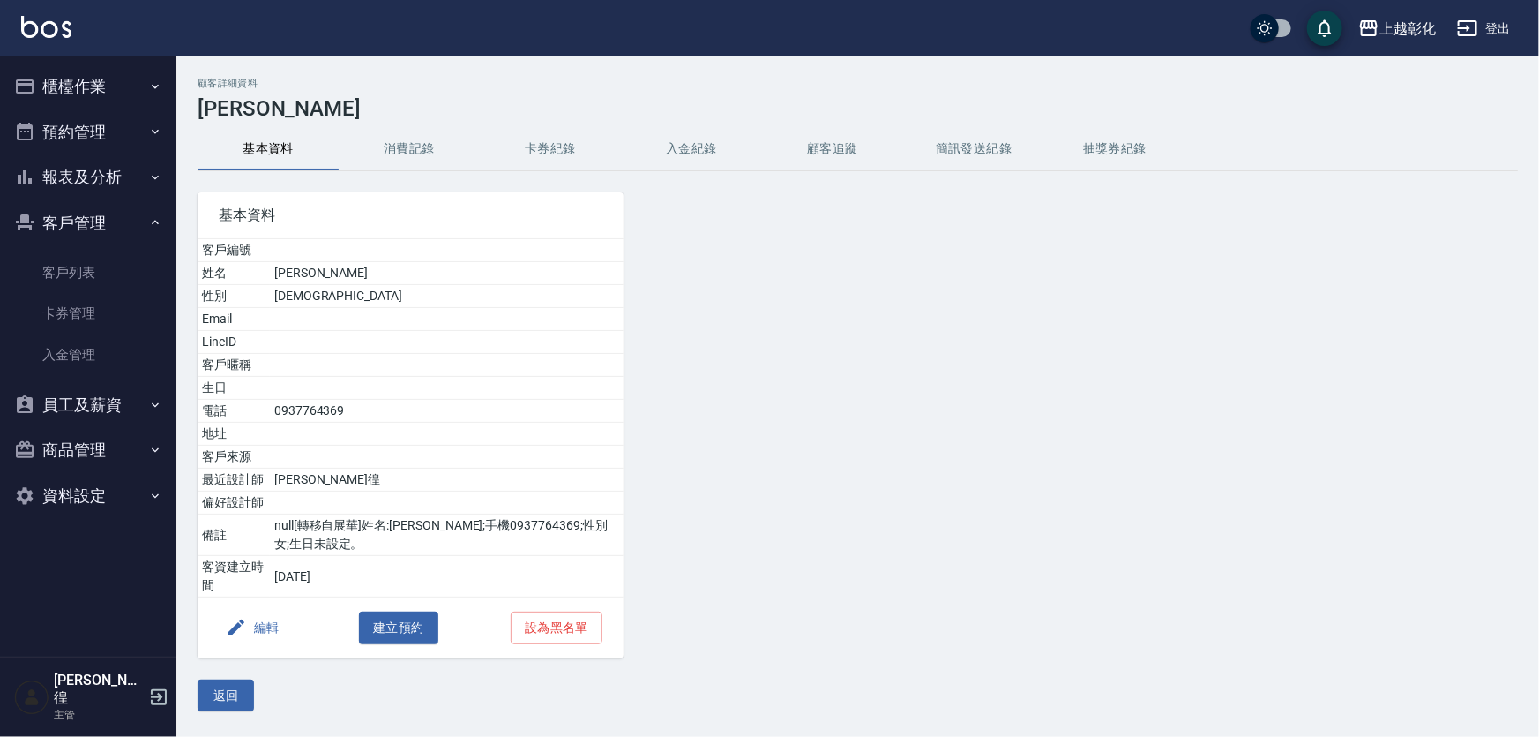
click at [667, 142] on button "入金紀錄" at bounding box center [691, 149] width 141 height 42
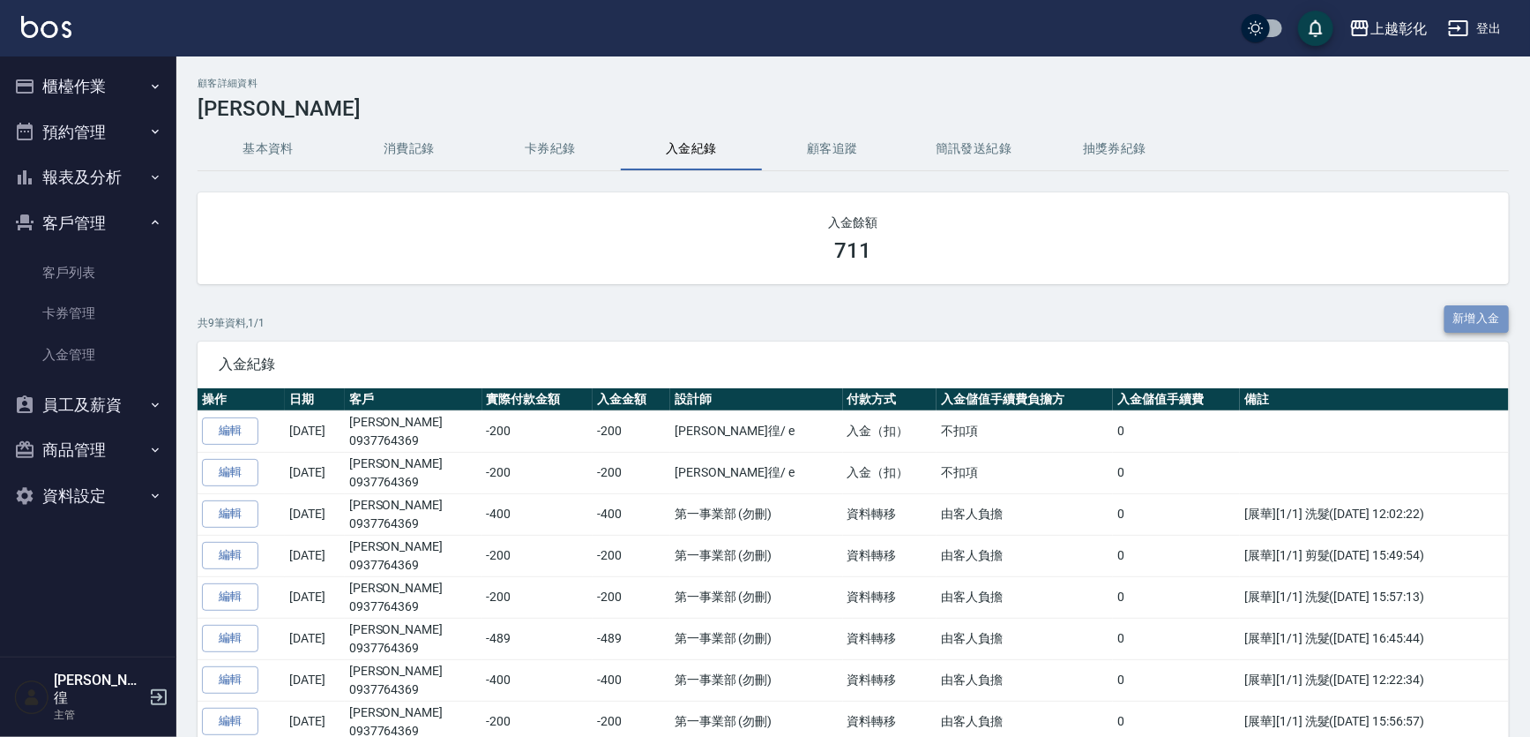
click at [1456, 326] on button "新增入金" at bounding box center [1477, 318] width 65 height 27
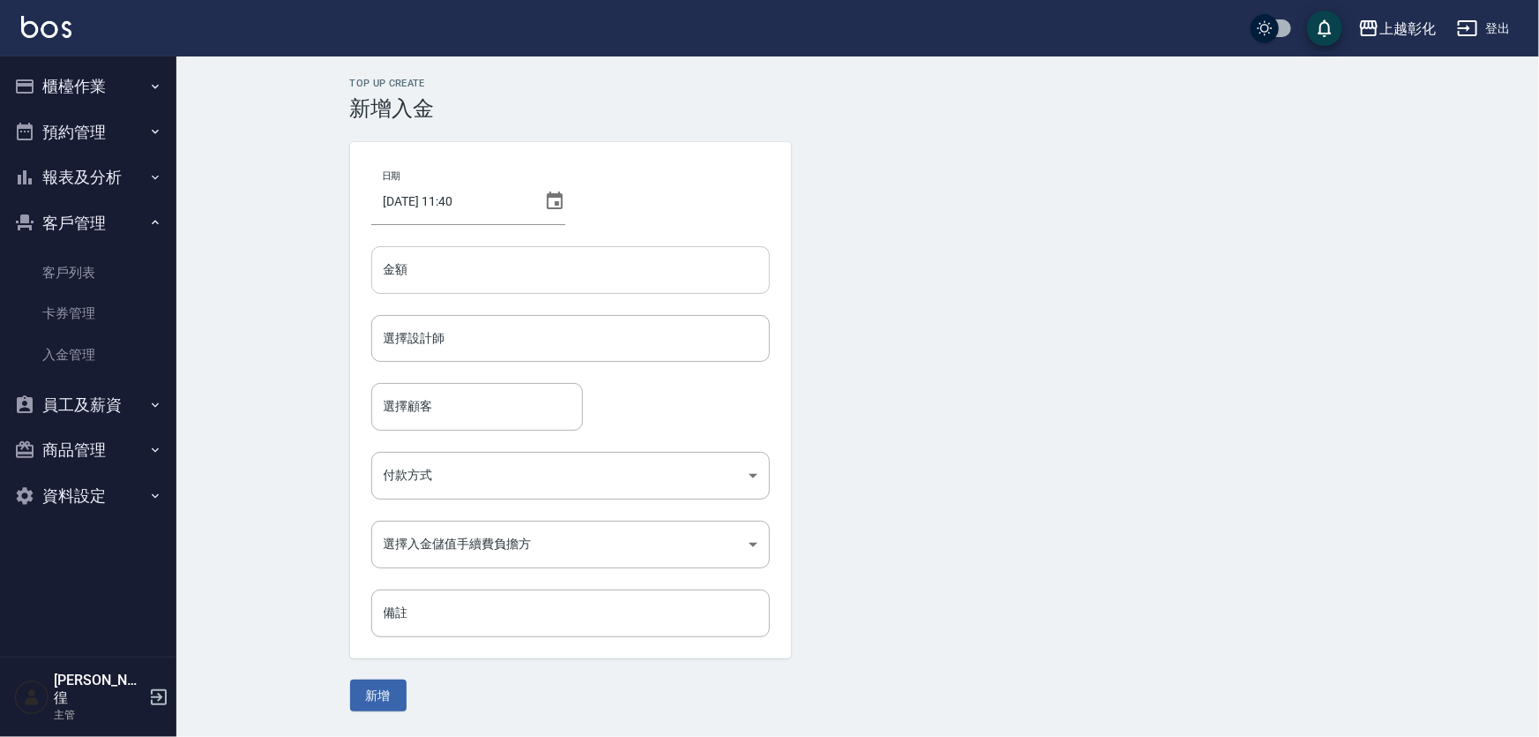
click at [623, 281] on input "金額" at bounding box center [570, 270] width 399 height 48
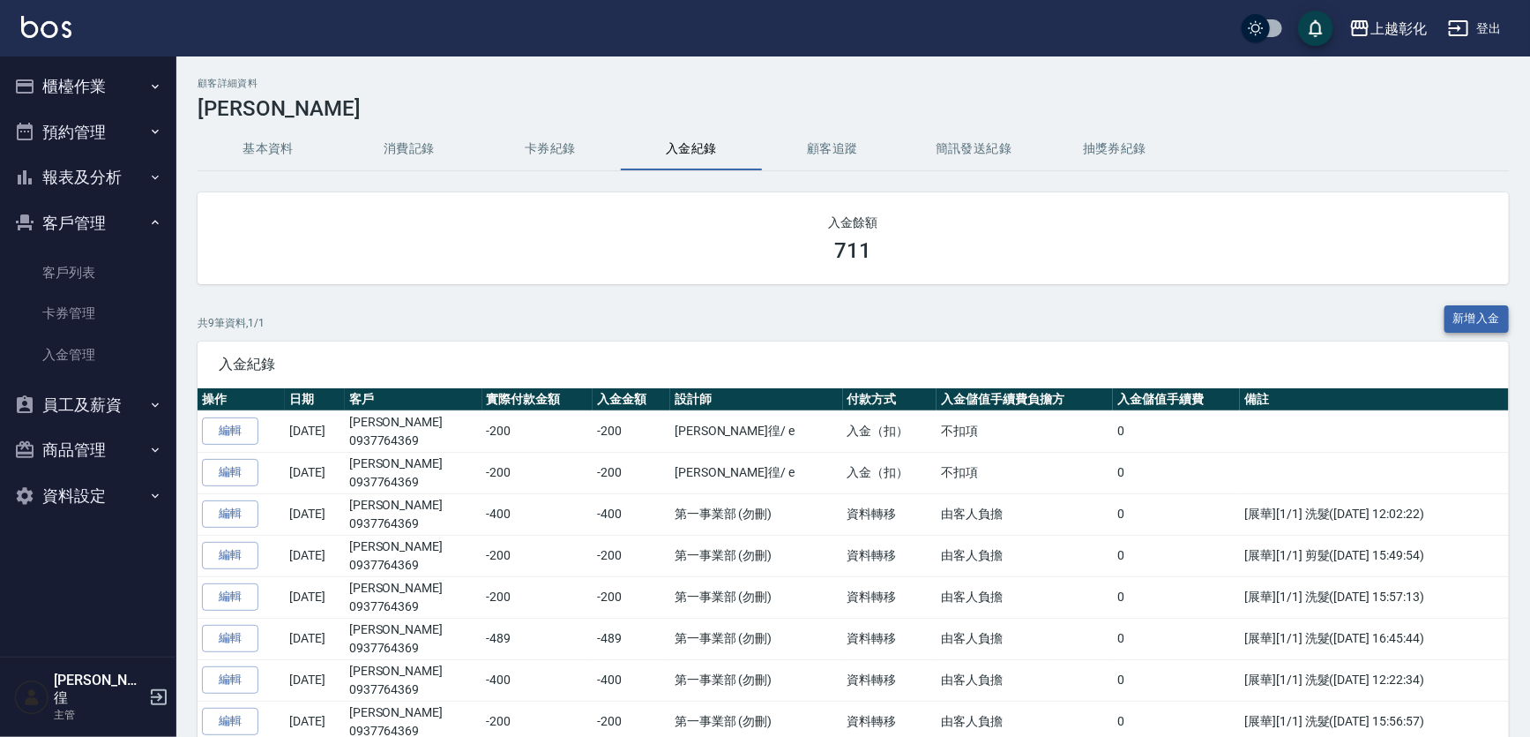
click at [1464, 318] on button "新增入金" at bounding box center [1477, 318] width 65 height 27
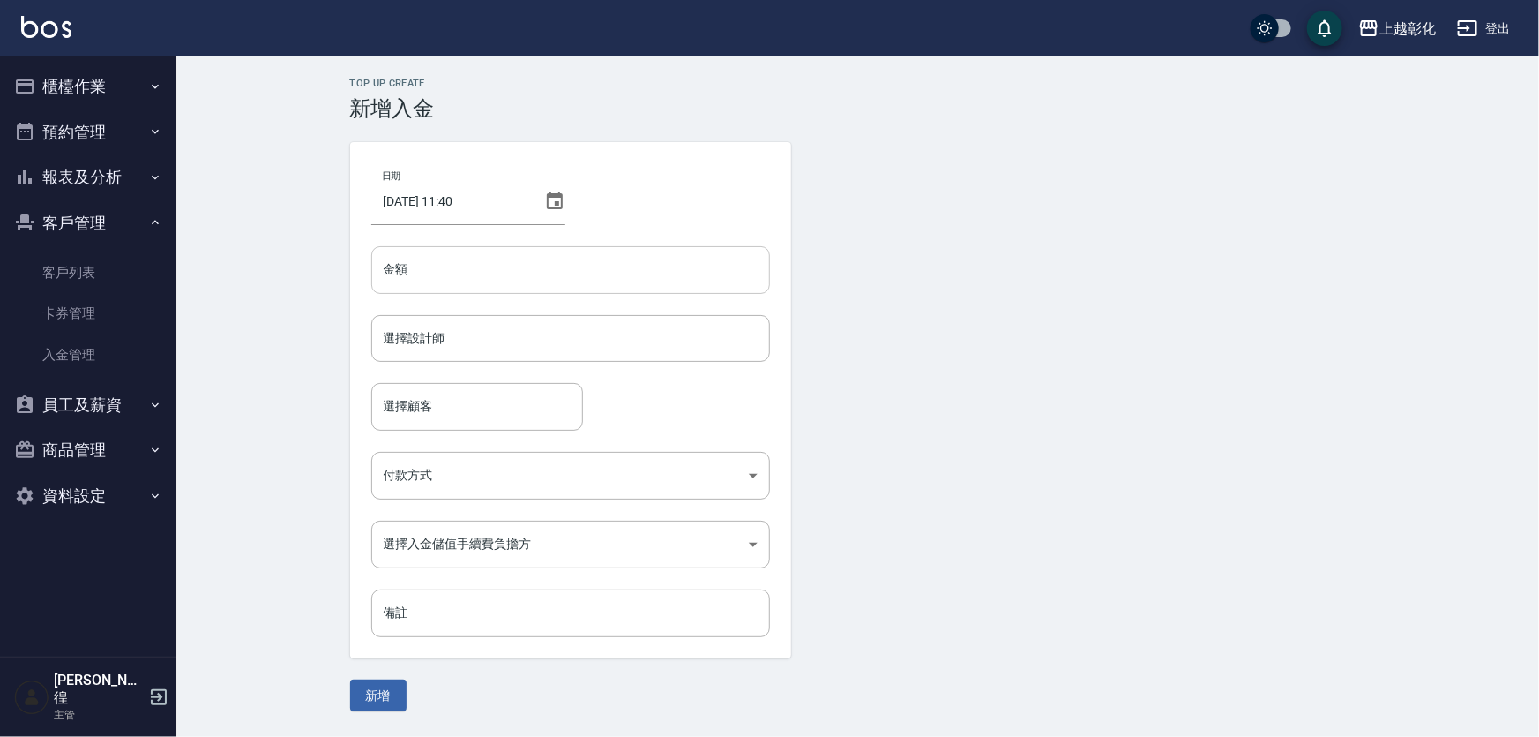
click at [543, 264] on input "金額" at bounding box center [570, 270] width 399 height 48
type input "-200"
click at [532, 346] on input "選擇設計師" at bounding box center [570, 338] width 383 height 31
type input "allen-e"
click at [522, 396] on input "選擇顧客" at bounding box center [477, 406] width 196 height 31
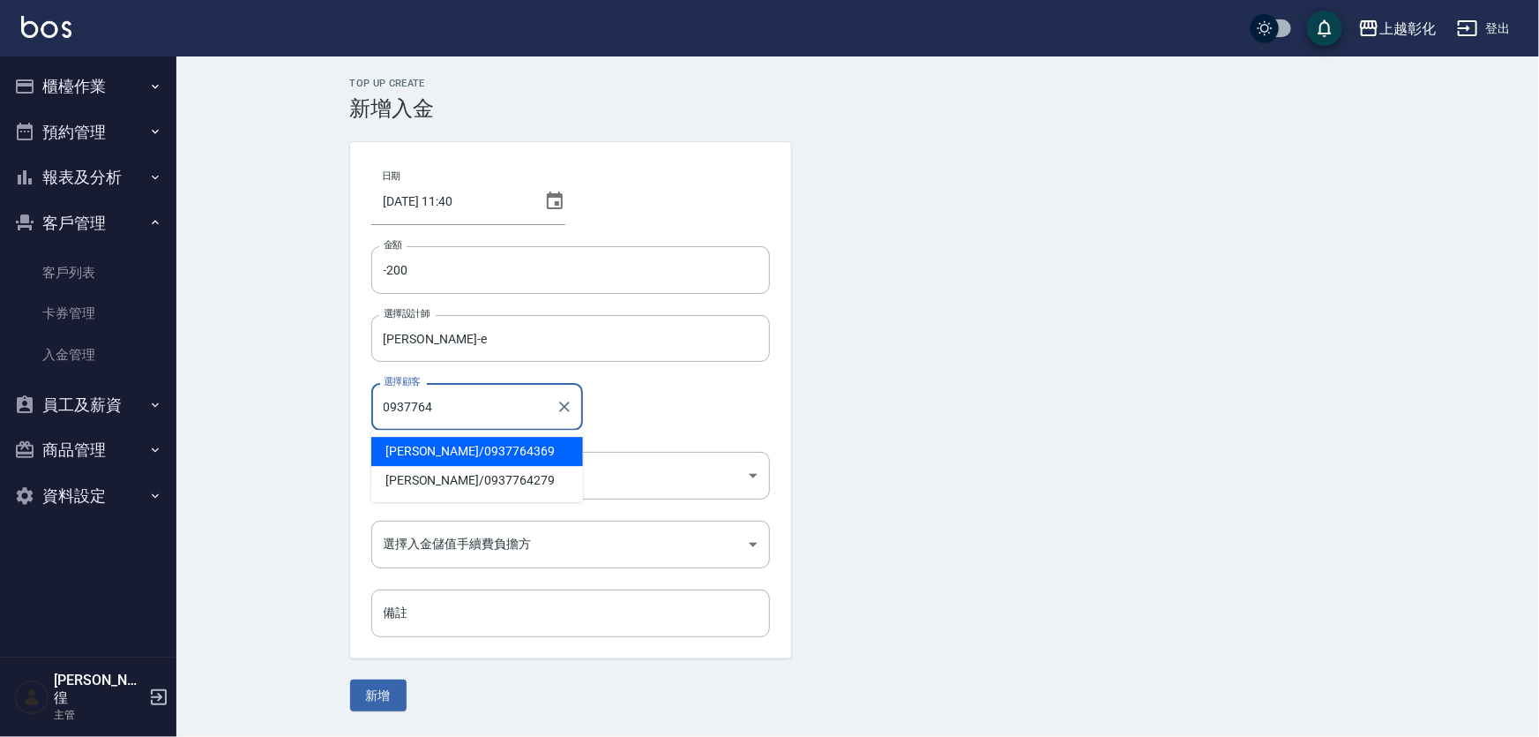
click at [518, 440] on span "黃詩蘋 / 0937764369" at bounding box center [477, 451] width 212 height 29
type input "黃詩蘋/0937764369"
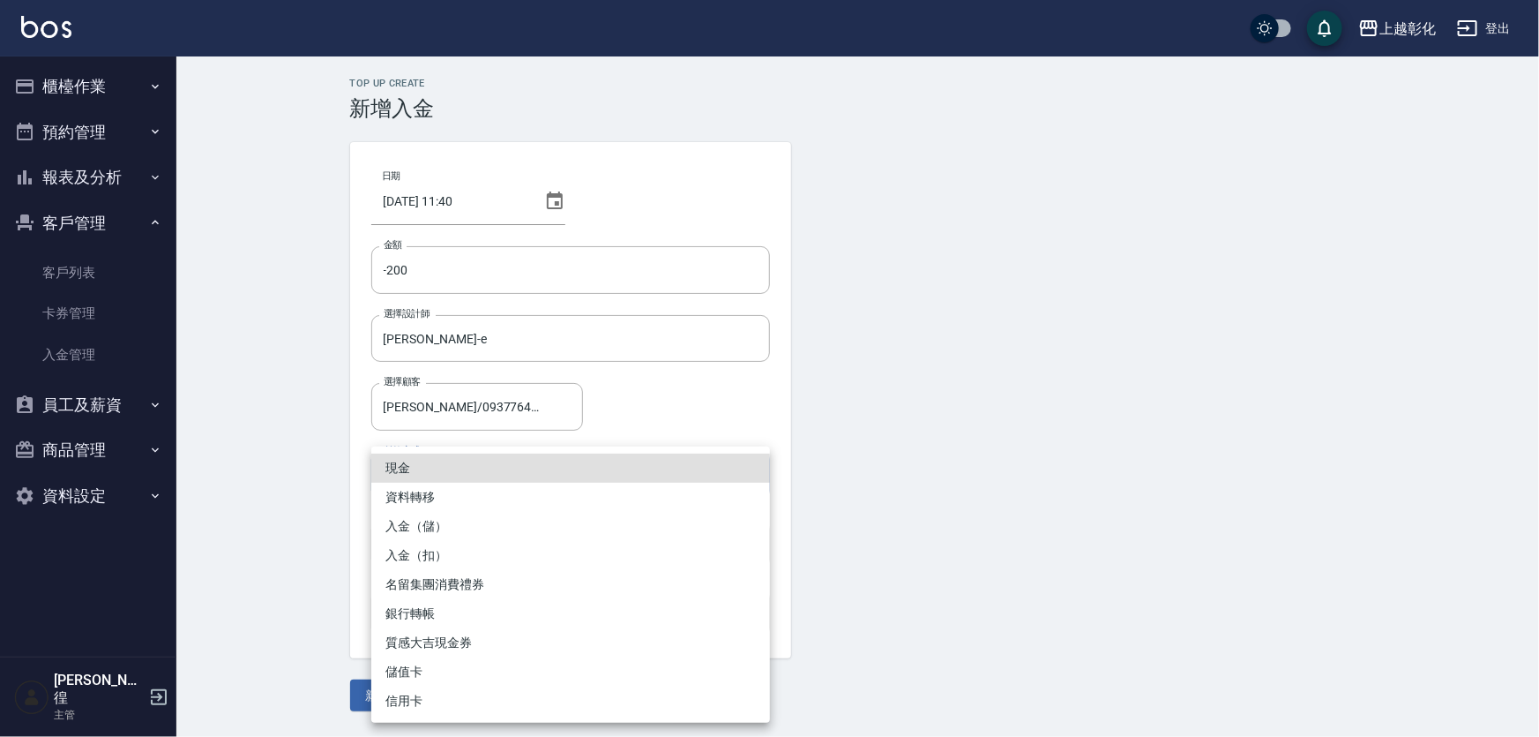
click at [506, 471] on body "上越彰化 登出 櫃檯作業 打帳單 帳單列表 現金收支登錄 材料自購登錄 每日結帳 排班表 現場電腦打卡 預約管理 預約管理 單日預約紀錄 單週預約紀錄 報表及…" at bounding box center [769, 368] width 1539 height 737
click at [468, 559] on li "入金（扣）" at bounding box center [570, 555] width 399 height 29
type input "入金（扣）"
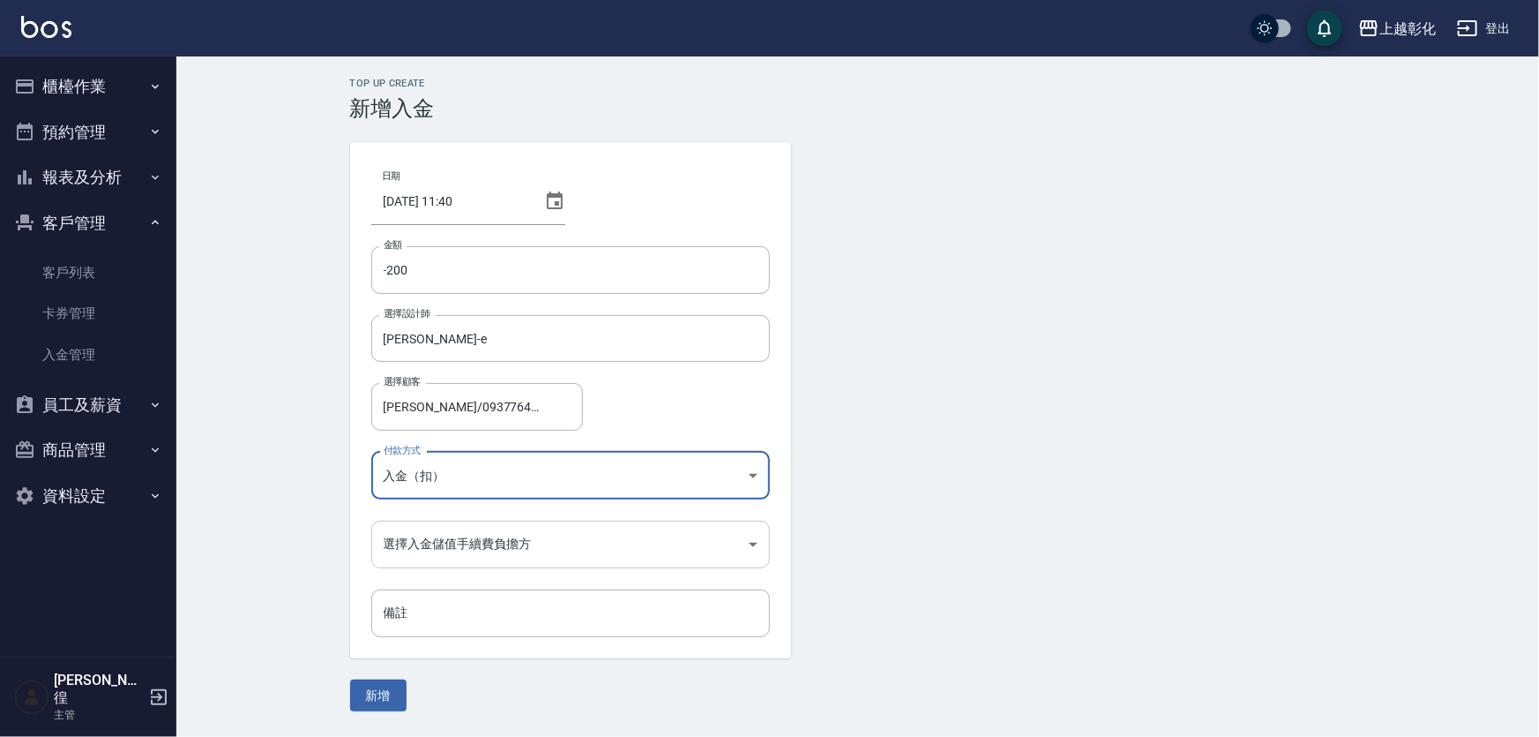
click at [452, 543] on body "上越彰化 登出 櫃檯作業 打帳單 帳單列表 現金收支登錄 材料自購登錄 每日結帳 排班表 現場電腦打卡 預約管理 預約管理 單日預約紀錄 單週預約紀錄 報表及…" at bounding box center [769, 368] width 1539 height 737
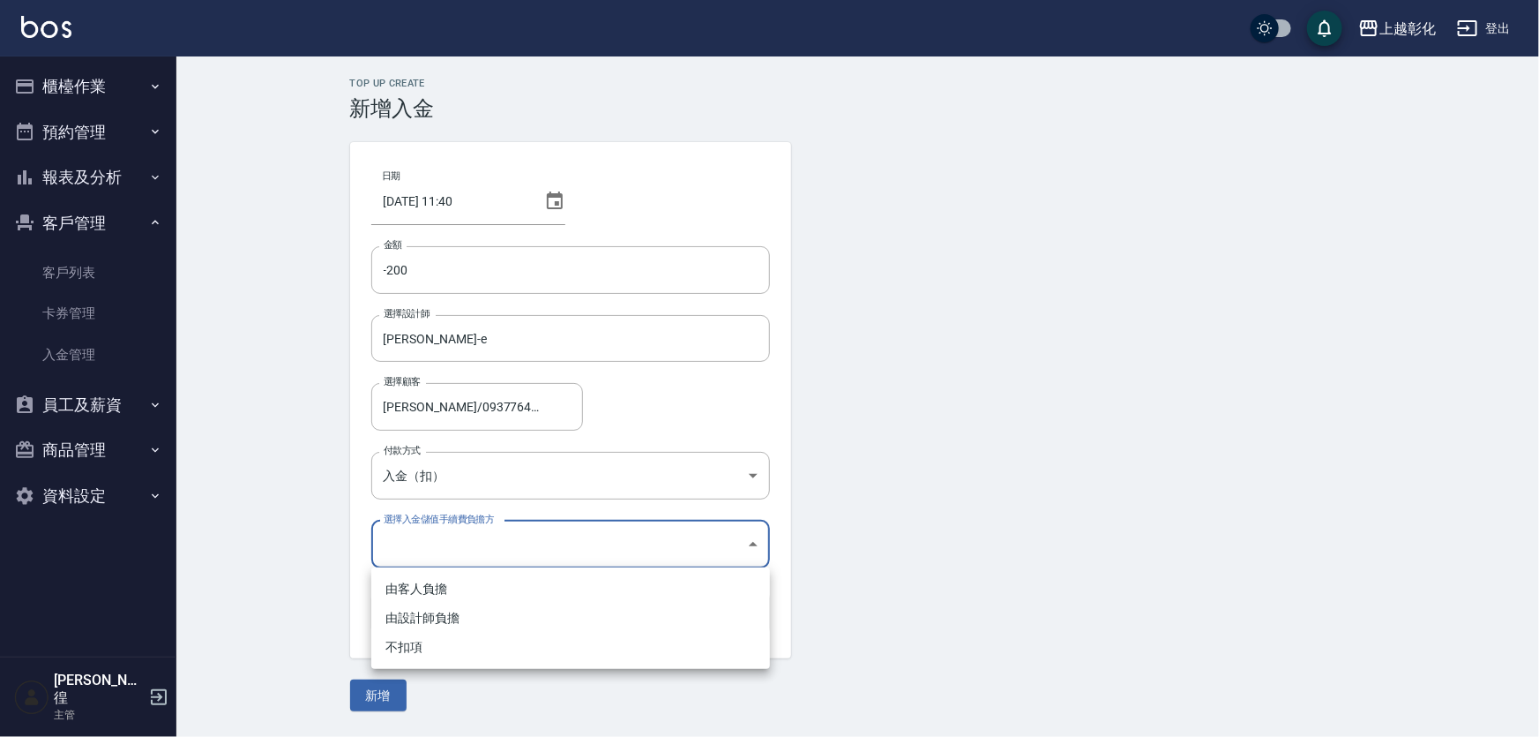
click at [439, 639] on li "不扣項" at bounding box center [570, 646] width 399 height 29
type input "WITHOUTHANDLINGFEE"
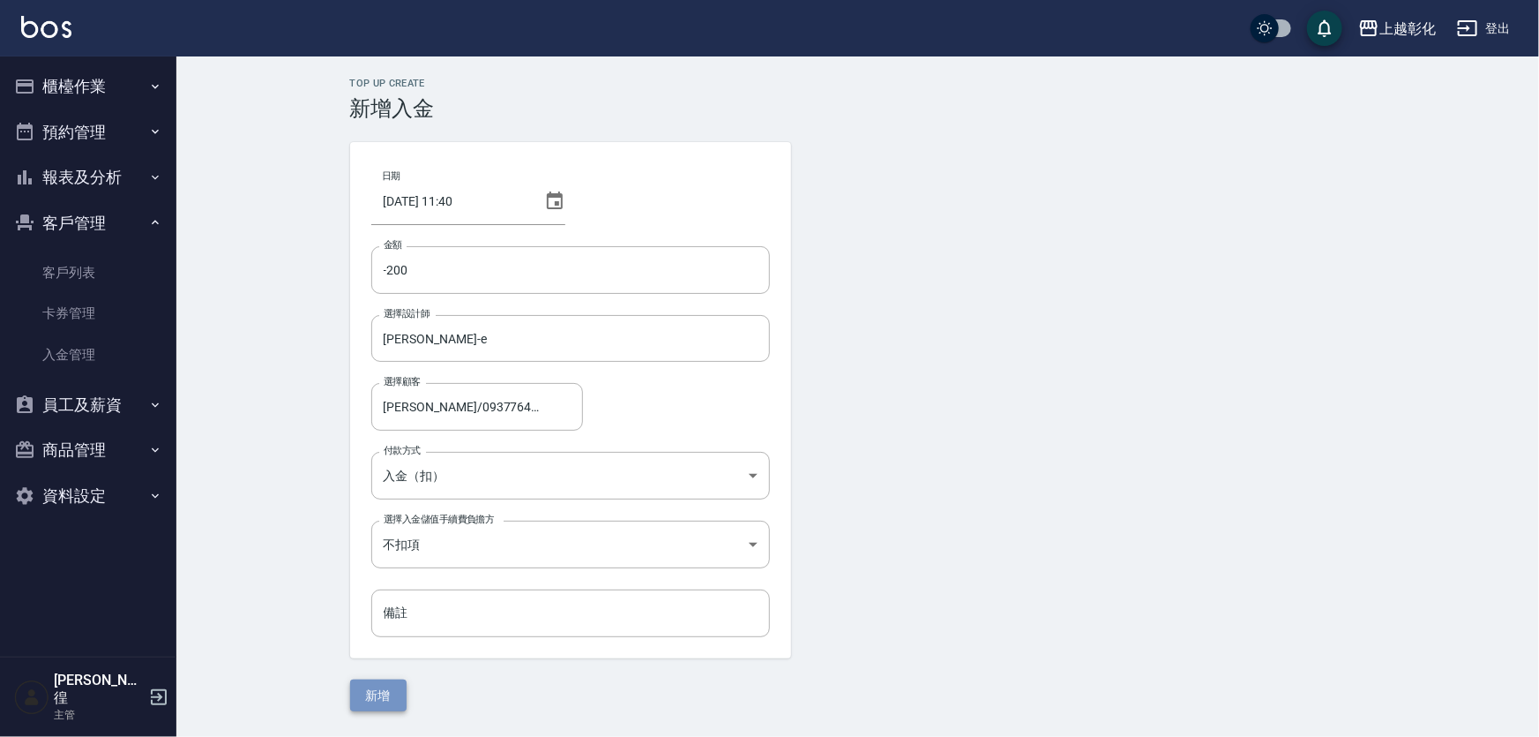
click at [394, 706] on button "新增" at bounding box center [378, 695] width 56 height 33
